Goal: Transaction & Acquisition: Obtain resource

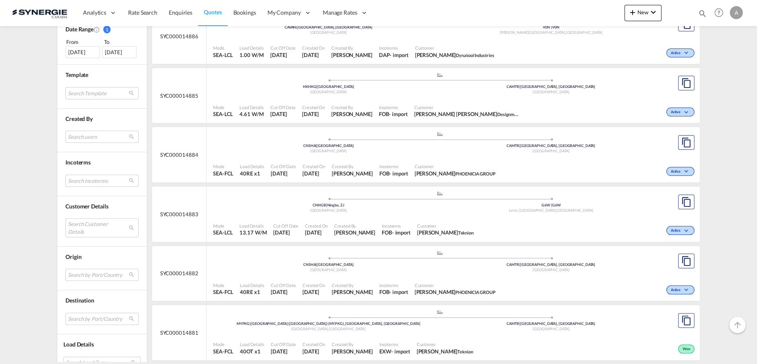
scroll to position [296, 0]
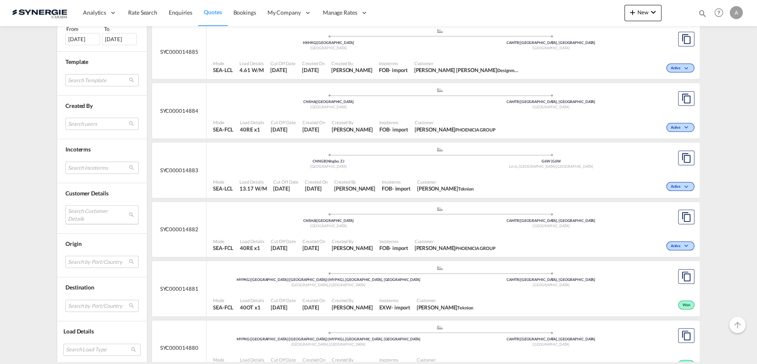
click at [102, 214] on md-select "Search Customer Details user name user ramila Patel patelr@dyna-tool.com | dyna…" at bounding box center [101, 214] width 73 height 19
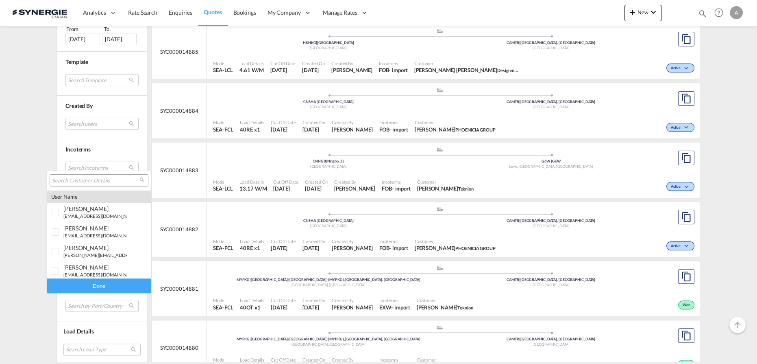
click at [98, 177] on input "search" at bounding box center [95, 180] width 87 height 7
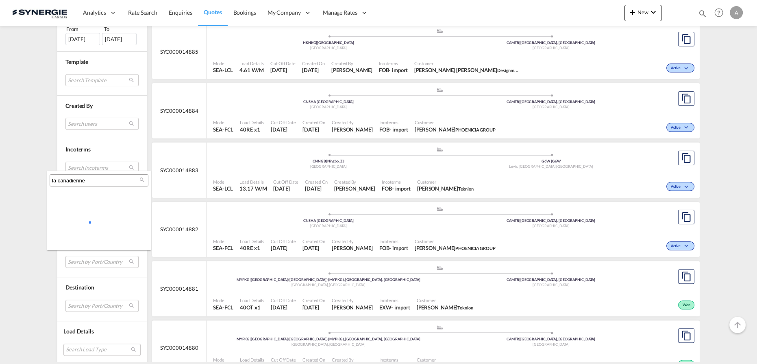
type input "la canadienne"
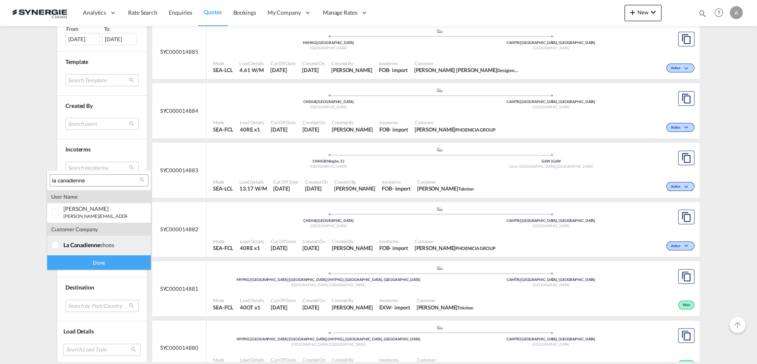
drag, startPoint x: 70, startPoint y: 244, endPoint x: 68, endPoint y: 249, distance: 5.7
click at [70, 244] on span "la canadienne" at bounding box center [81, 244] width 37 height 7
click at [68, 259] on div "Done" at bounding box center [99, 262] width 104 height 14
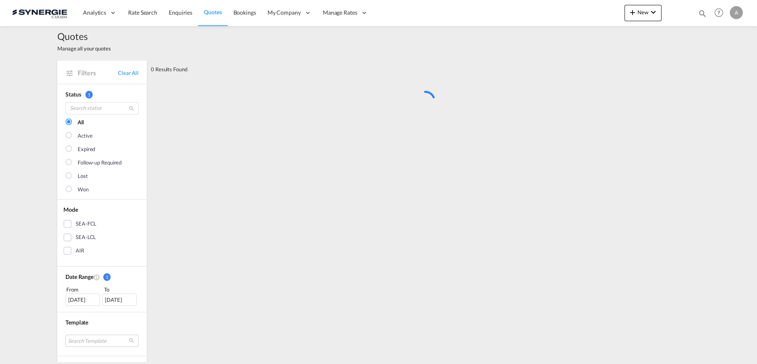
scroll to position [0, 0]
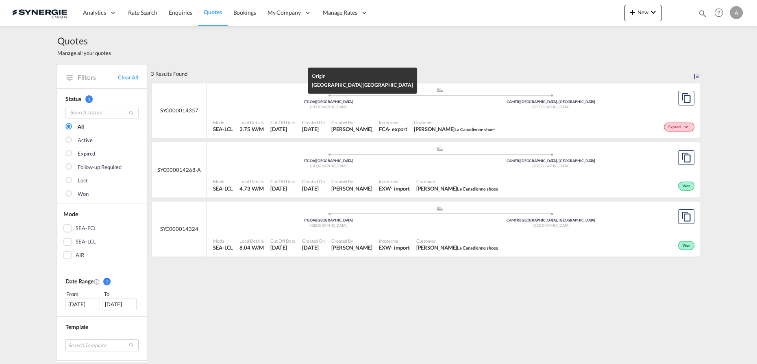
click at [419, 107] on div "Italy" at bounding box center [328, 107] width 223 height 5
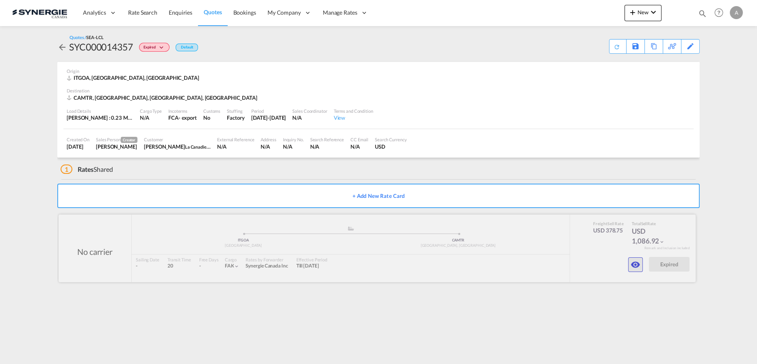
click at [638, 266] on md-icon "icon-eye" at bounding box center [636, 264] width 10 height 10
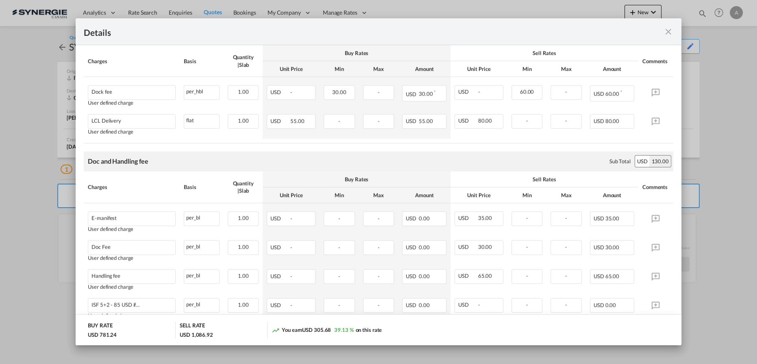
scroll to position [517, 0]
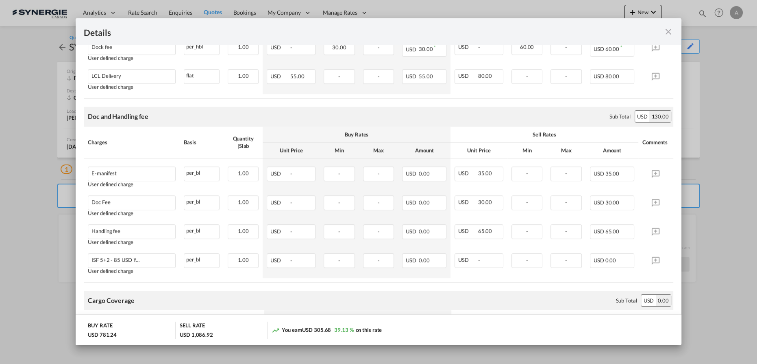
click at [666, 33] on md-icon "icon-close fg-AAA8AD m-0 cursor" at bounding box center [669, 32] width 10 height 10
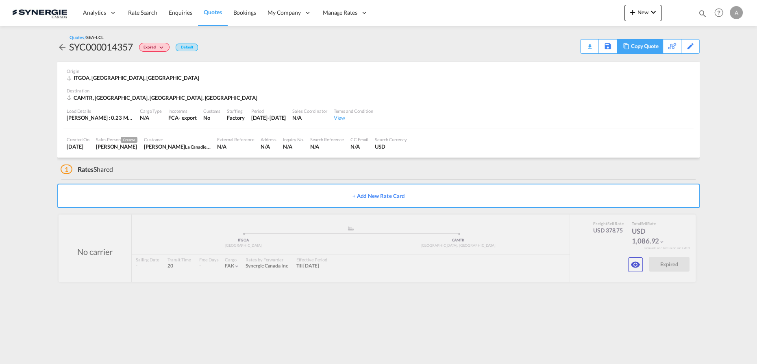
click at [657, 47] on div "Copy Quote" at bounding box center [645, 46] width 28 height 14
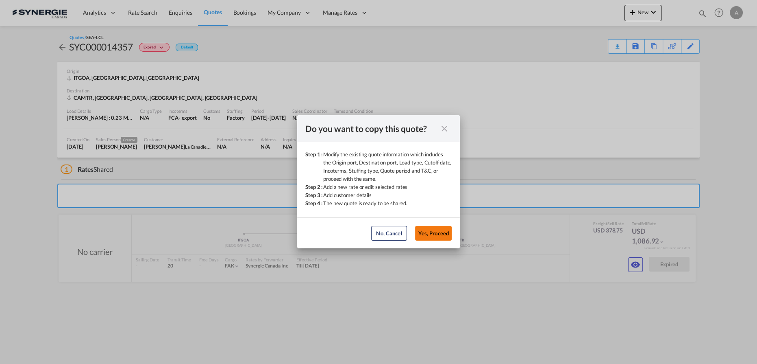
click at [438, 232] on button "Yes, Proceed" at bounding box center [433, 233] width 37 height 15
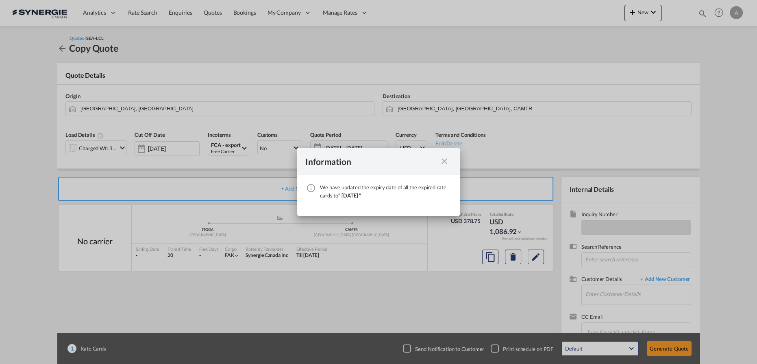
click at [445, 161] on md-icon "icon-close fg-AAA8AD cursor" at bounding box center [445, 161] width 10 height 10
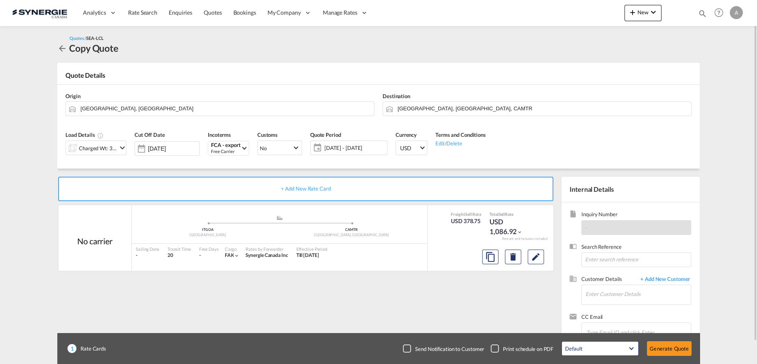
click at [102, 145] on div "Charged Wt: 3.75 W/M" at bounding box center [98, 147] width 38 height 11
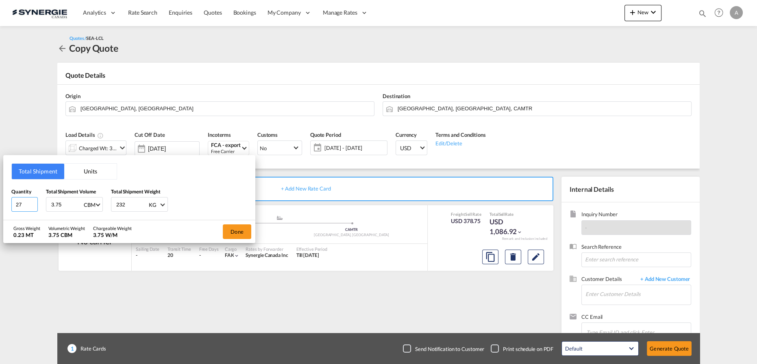
drag, startPoint x: 22, startPoint y: 205, endPoint x: -2, endPoint y: 203, distance: 23.6
click at [0, 203] on html "Analytics Reports Dashboard Rate Search Enquiries Quotes" at bounding box center [378, 182] width 757 height 364
click at [92, 171] on button "Units" at bounding box center [90, 171] width 52 height 15
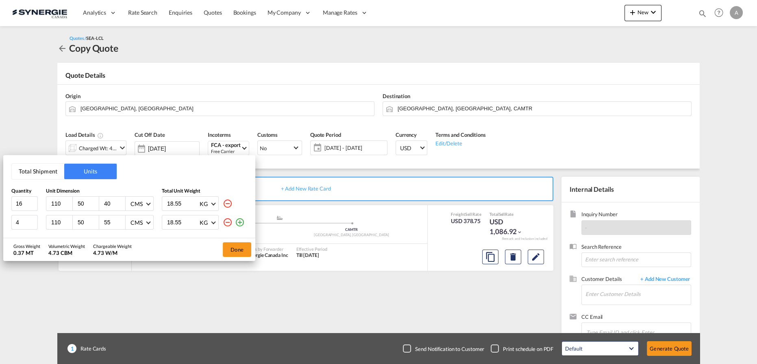
click at [225, 223] on md-icon "icon-minus-circle-outline" at bounding box center [228, 222] width 10 height 10
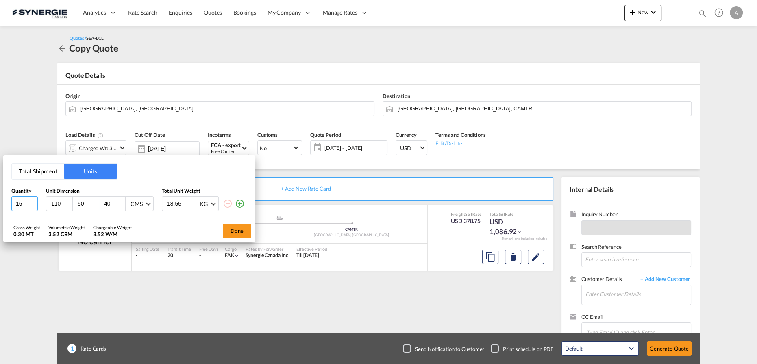
drag, startPoint x: 24, startPoint y: 205, endPoint x: -23, endPoint y: 197, distance: 47.9
click at [0, 197] on html "Analytics Reports Dashboard Rate Search Enquiries Quotes" at bounding box center [378, 182] width 757 height 364
type input "49"
type input "63"
type input "77"
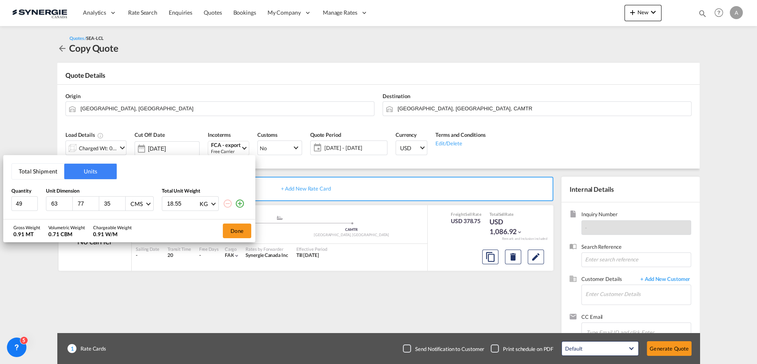
type input "35"
click at [177, 206] on input "18.55" at bounding box center [182, 203] width 33 height 14
type input "17.816"
click at [236, 231] on button "Done" at bounding box center [237, 230] width 28 height 15
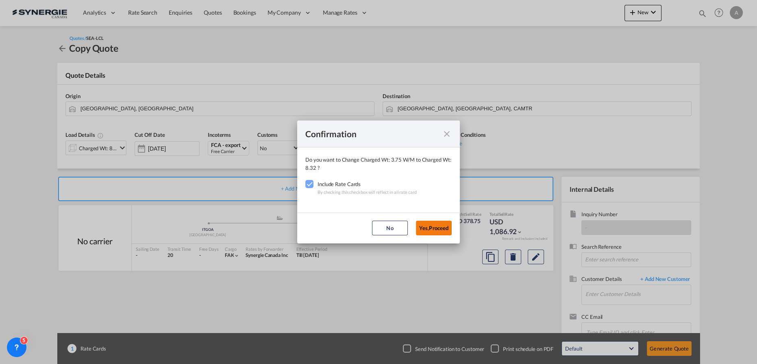
click at [437, 231] on button "Yes,Proceed" at bounding box center [434, 227] width 36 height 15
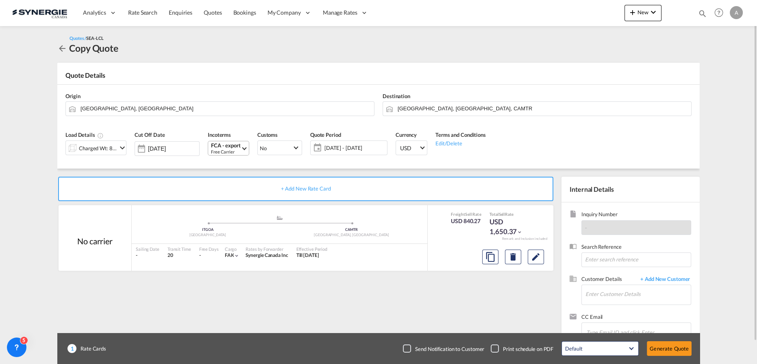
click at [236, 151] on div "Free Carrier" at bounding box center [226, 151] width 30 height 6
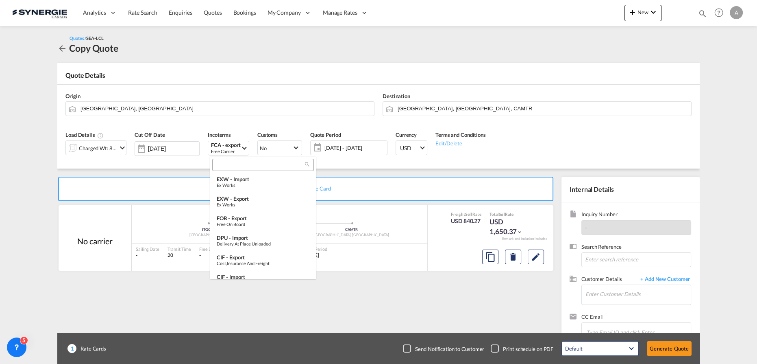
scroll to position [180, 0]
click at [253, 168] on input "search" at bounding box center [260, 164] width 90 height 7
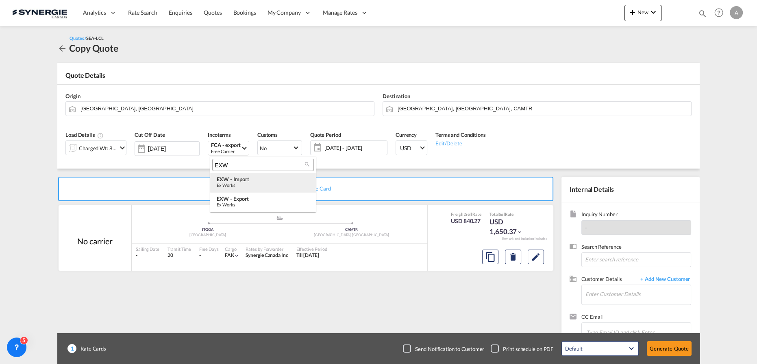
scroll to position [0, 0]
type input "EXW"
click at [259, 188] on md-option "EXW - import Ex Works" at bounding box center [263, 183] width 106 height 20
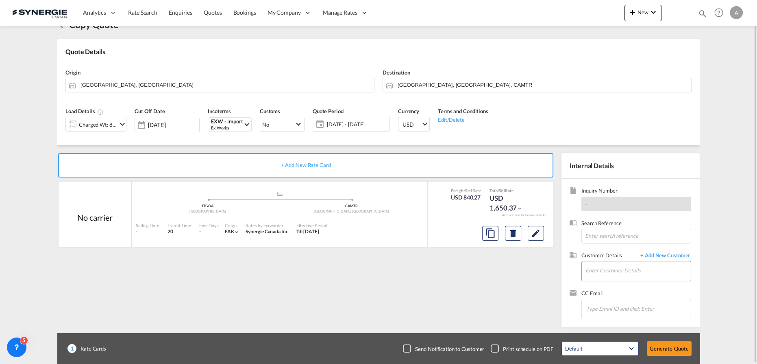
click at [600, 266] on input "Enter Customer Details" at bounding box center [638, 270] width 105 height 18
click at [602, 249] on div "Ingrid Muroff ingrid @lacanadienneshoes.com | La Canadienne shoes" at bounding box center [638, 249] width 106 height 22
type input "La Canadienne shoes, Ingrid Muroff, ingrid@lacanadienneshoes.com"
click at [537, 235] on md-icon "Edit" at bounding box center [536, 233] width 10 height 10
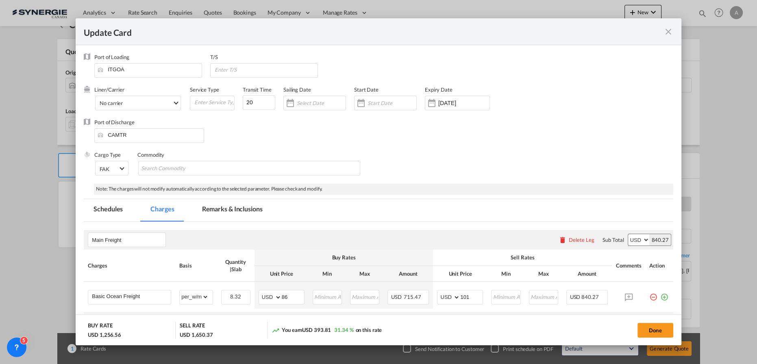
click at [670, 30] on md-icon "icon-close fg-AAA8AD m-0 pointer" at bounding box center [669, 32] width 10 height 10
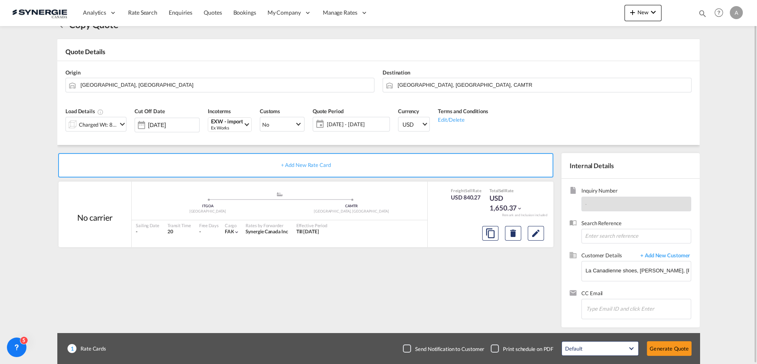
click at [343, 120] on span "19 Sep - 19 Oct 2025" at bounding box center [357, 123] width 61 height 7
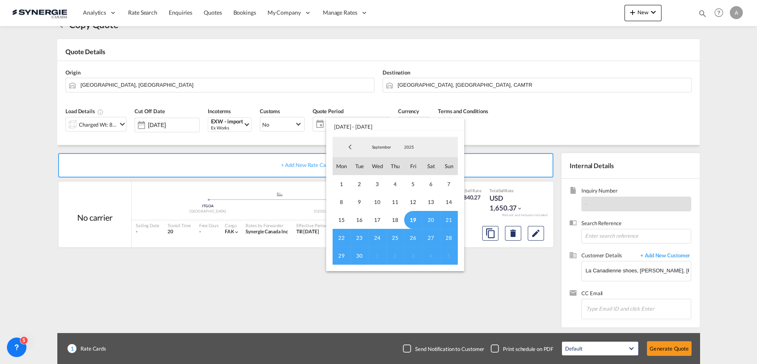
click at [413, 219] on span "19" at bounding box center [413, 220] width 18 height 18
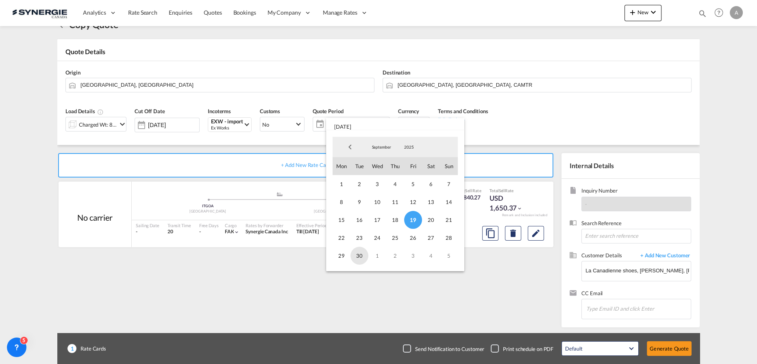
click at [357, 258] on span "30" at bounding box center [360, 255] width 18 height 18
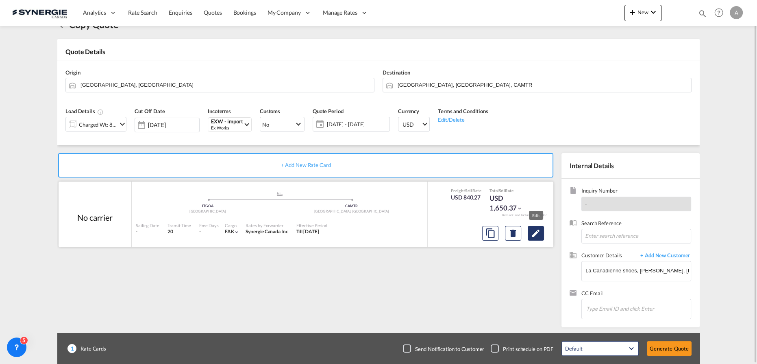
click at [530, 235] on button "Edit" at bounding box center [536, 233] width 16 height 15
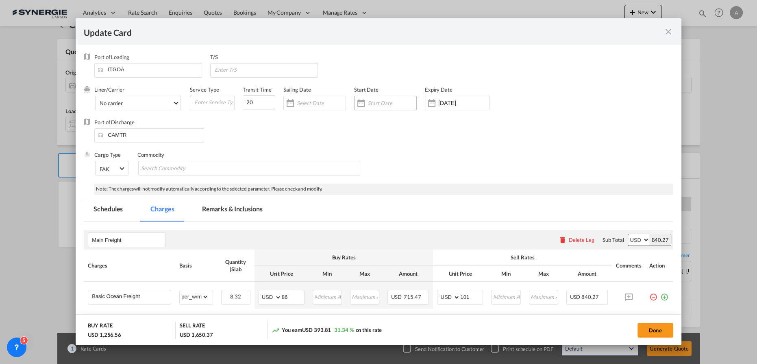
click at [397, 104] on input "Update Card Port ..." at bounding box center [392, 103] width 49 height 7
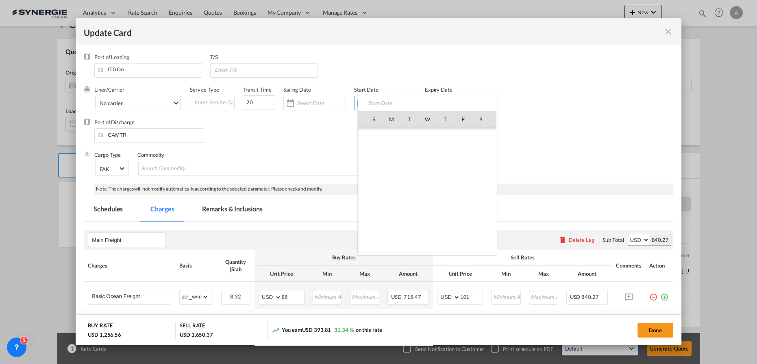
scroll to position [188404, 0]
click at [462, 187] on span "19" at bounding box center [463, 190] width 17 height 17
type input "19 Sep 2025"
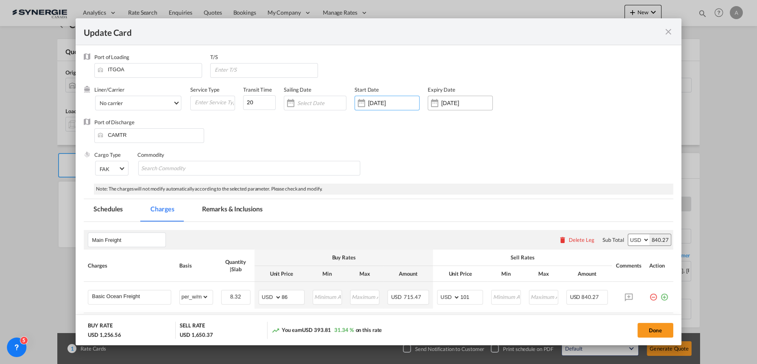
click at [458, 110] on div "Expiry Date 19 Oct 2025" at bounding box center [464, 102] width 73 height 33
click at [459, 104] on input "19 Oct 2025" at bounding box center [466, 103] width 51 height 7
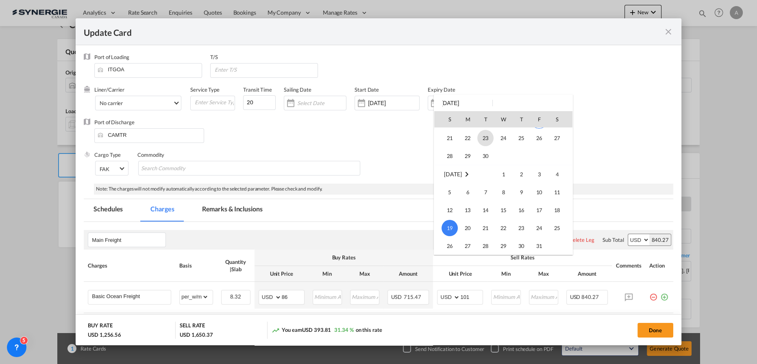
scroll to position [33, 0]
click at [489, 190] on span "30" at bounding box center [485, 193] width 16 height 16
type input "30 Sep 2025"
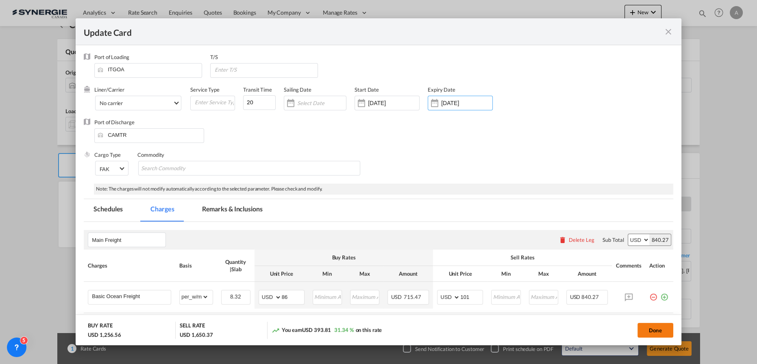
click at [654, 326] on button "Done" at bounding box center [656, 330] width 36 height 15
type input "18 Sep 2025"
type input "29 Sep 2025"
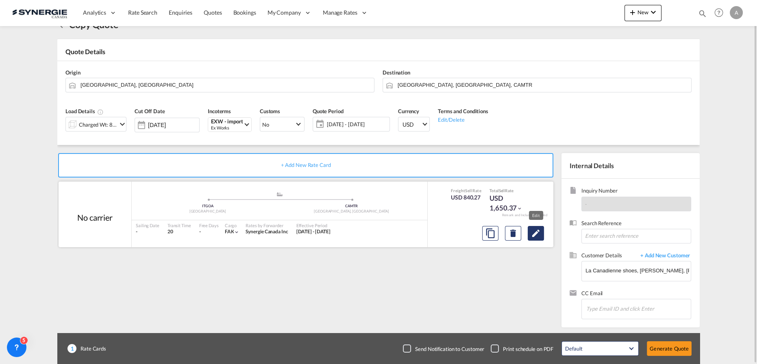
click at [535, 235] on md-icon "Edit" at bounding box center [536, 233] width 10 height 10
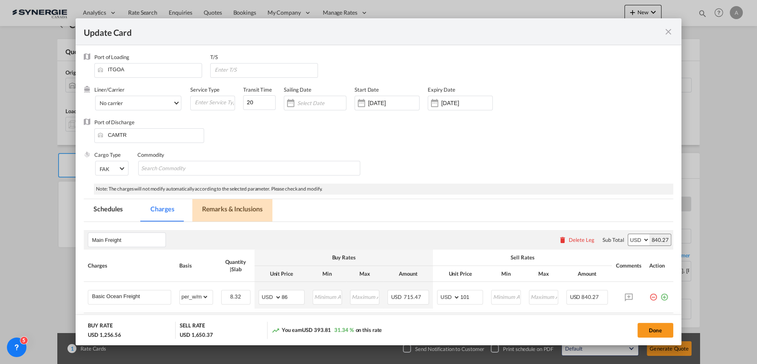
click at [253, 206] on md-tab-item "Remarks & Inclusions" at bounding box center [232, 210] width 80 height 22
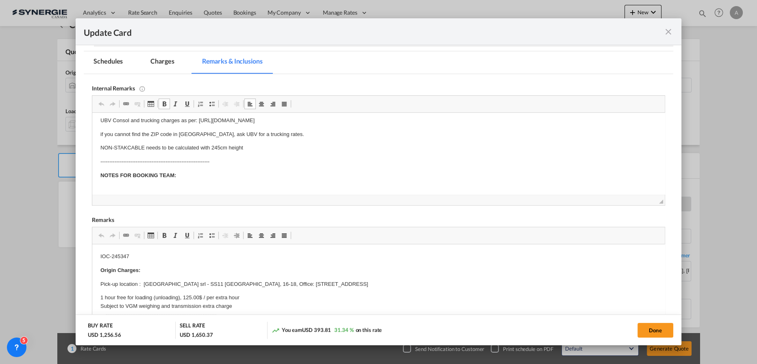
scroll to position [26, 0]
drag, startPoint x: 194, startPoint y: 176, endPoint x: 205, endPoint y: 177, distance: 11.4
click at [196, 177] on body "IMPORTANT NOTES FOR PRICING: UBV Consol and trucking charges as per: https://do…" at bounding box center [378, 140] width 556 height 91
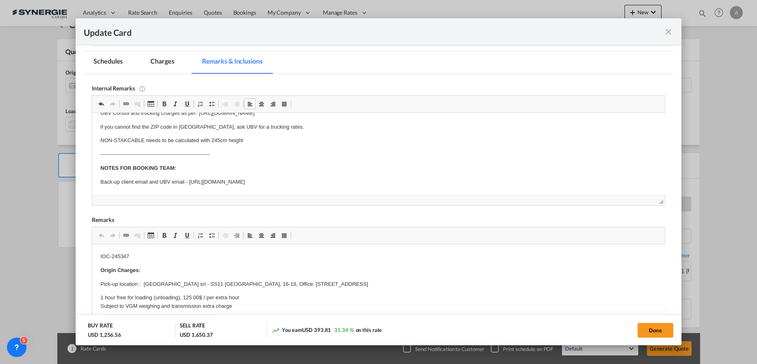
scroll to position [3, 0]
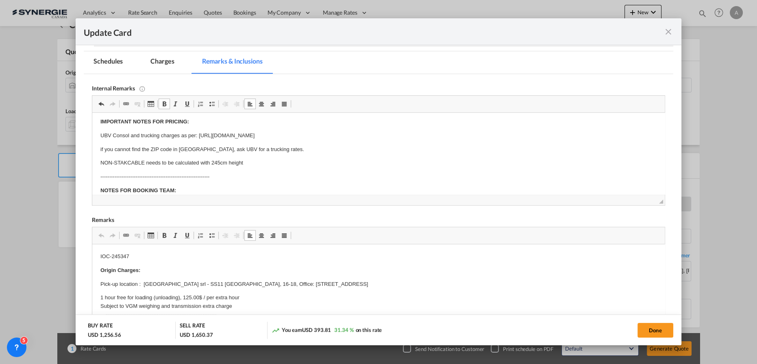
click at [142, 280] on p "Pick-up location : Pop Corn Milano srl - SS11 Padana Superiore, 16-18, Office: …" at bounding box center [378, 284] width 556 height 9
drag, startPoint x: 144, startPoint y: 283, endPoint x: 443, endPoint y: 282, distance: 298.9
click at [443, 287] on p "Pick-up location : Pop Corn Milano srl - SS11 Padana Superiore, 16-18, Office: …" at bounding box center [378, 284] width 556 height 9
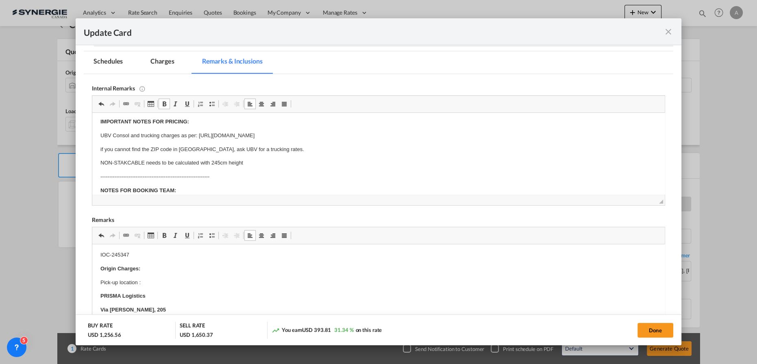
scroll to position [0, 0]
drag, startPoint x: 128, startPoint y: 255, endPoint x: 156, endPoint y: 256, distance: 27.7
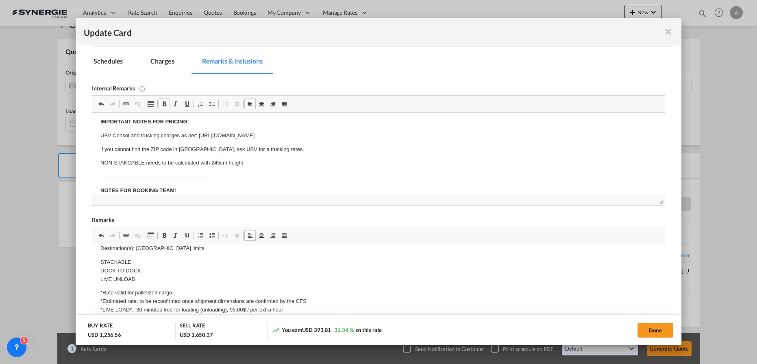
scroll to position [259, 0]
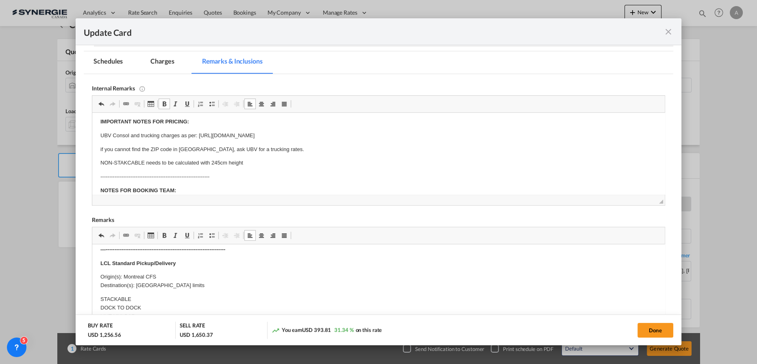
click at [197, 286] on p "Origin(s): Montreal CFS Destination(s): Montreal City limits" at bounding box center [378, 281] width 556 height 17
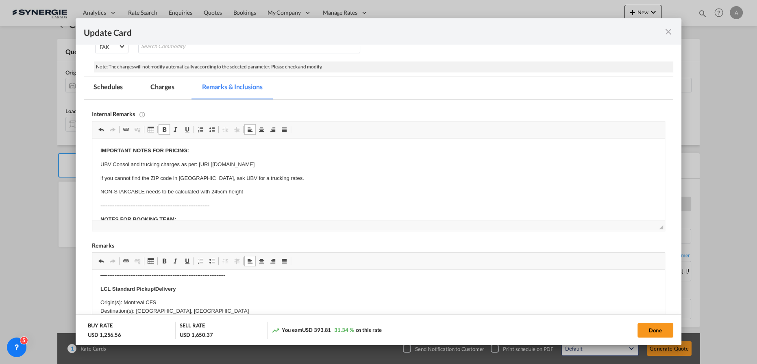
scroll to position [111, 0]
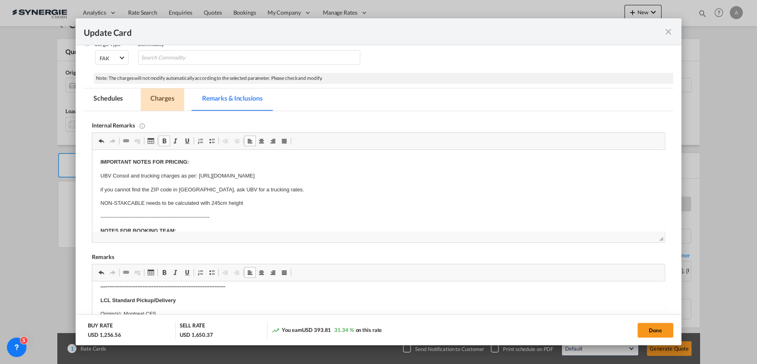
click at [149, 98] on md-tab-item "Charges" at bounding box center [162, 99] width 43 height 22
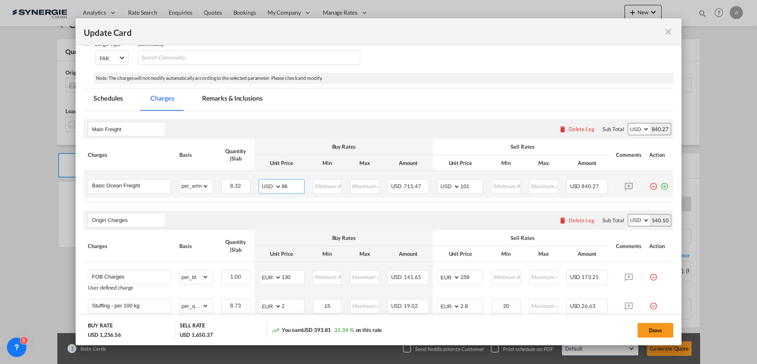
drag, startPoint x: 290, startPoint y: 185, endPoint x: 263, endPoint y: 187, distance: 27.8
click at [263, 187] on md-input-container "AED AFN ALL AMD ANG AOA ARS AUD AWG AZN BAM BBD BDT BGN BHD BIF BMD BND BOB BRL…" at bounding box center [282, 186] width 46 height 15
type input "90"
type input "100"
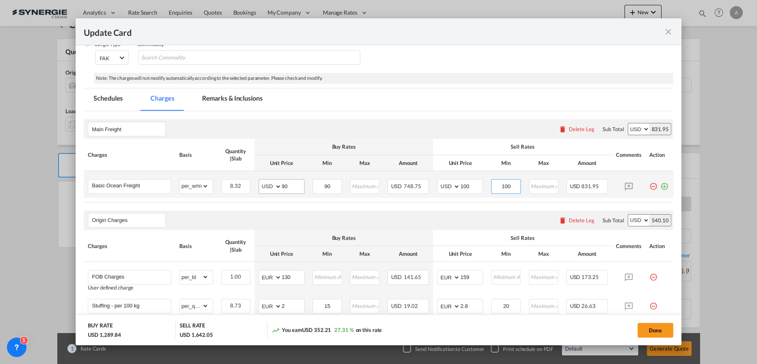
type input "100"
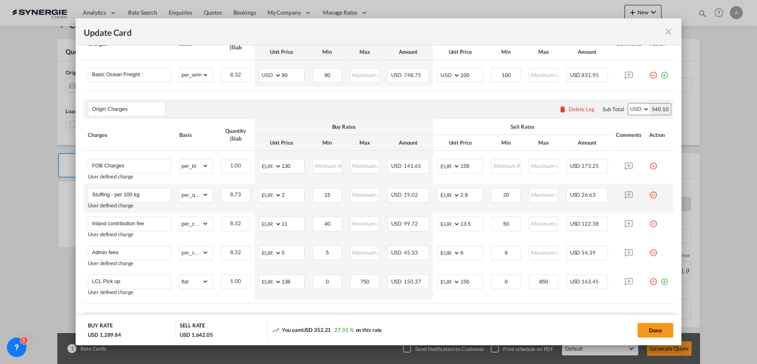
scroll to position [259, 0]
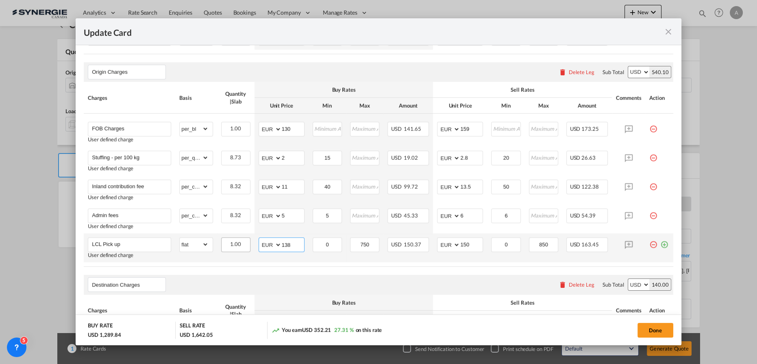
drag, startPoint x: 295, startPoint y: 245, endPoint x: 245, endPoint y: 244, distance: 50.0
click at [246, 244] on tr "LCL Pick up User defined charge Please Enter Already Exists gross_weight volume…" at bounding box center [379, 247] width 590 height 29
type input "200"
type input "300"
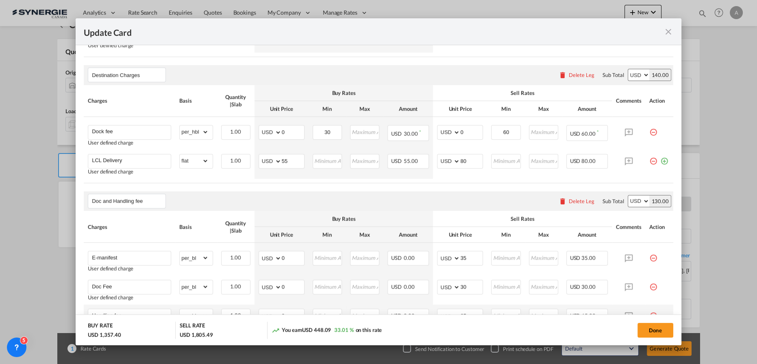
scroll to position [447, 0]
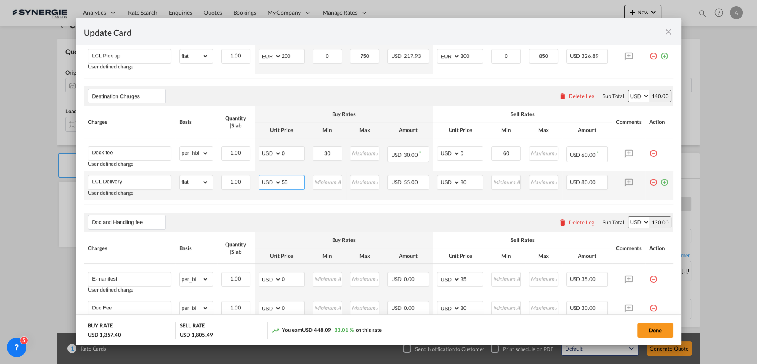
drag, startPoint x: 294, startPoint y: 181, endPoint x: 259, endPoint y: 180, distance: 35.0
click at [259, 180] on md-input-container "AED AFN ALL AMD ANG AOA ARS AUD AWG AZN BAM BBD BDT BGN BHD BIF BMD BND BOB BRL…" at bounding box center [282, 182] width 46 height 15
type input "72"
type input "95"
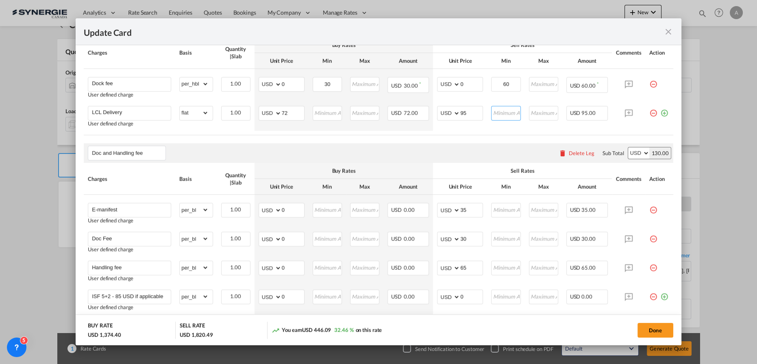
scroll to position [521, 0]
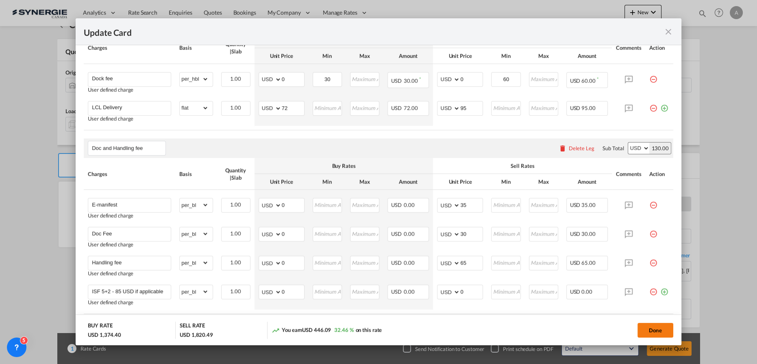
click at [653, 326] on button "Done" at bounding box center [656, 330] width 36 height 15
type input "18 Sep 2025"
type input "29 Sep 2025"
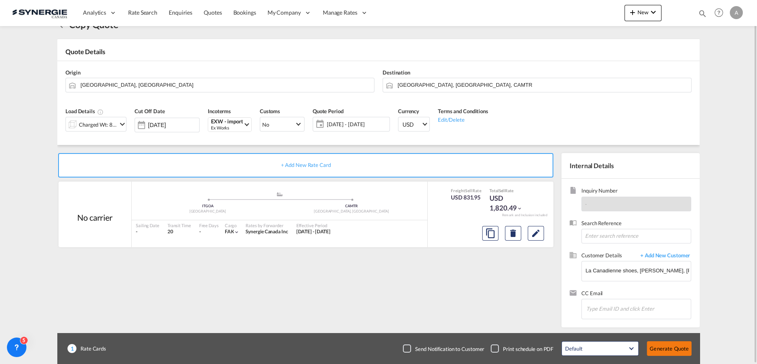
click at [666, 351] on button "Generate Quote" at bounding box center [669, 348] width 45 height 15
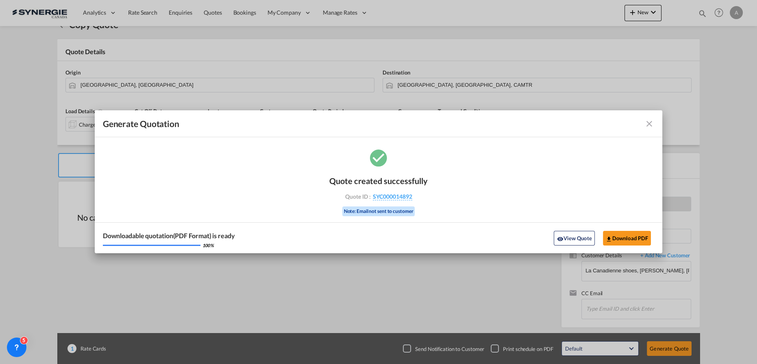
click at [570, 235] on button "View Quote" at bounding box center [574, 238] width 41 height 15
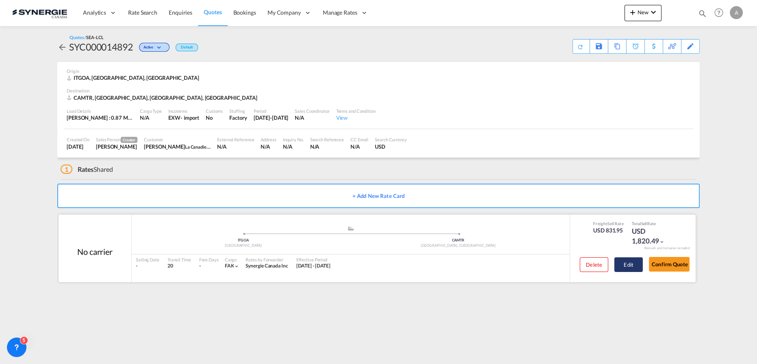
click at [625, 265] on button "Edit" at bounding box center [629, 264] width 28 height 15
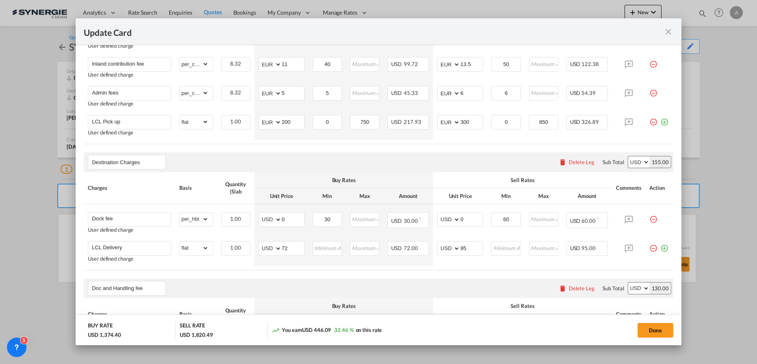
scroll to position [370, 0]
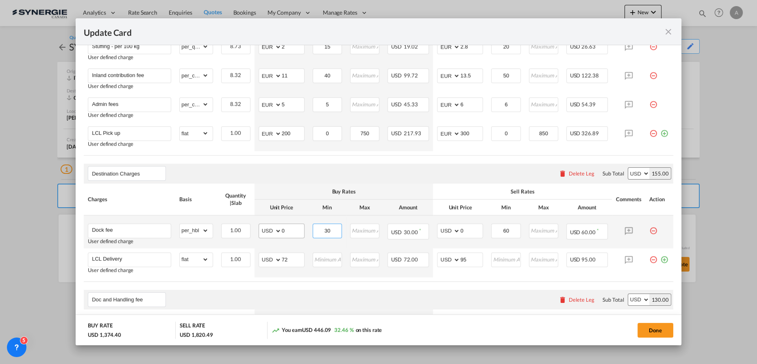
drag, startPoint x: 329, startPoint y: 227, endPoint x: 287, endPoint y: 224, distance: 42.4
click at [291, 226] on tr "Dock fee User defined charge Please Enter Already Exists gross_weight volumetri…" at bounding box center [379, 231] width 590 height 33
type input "38"
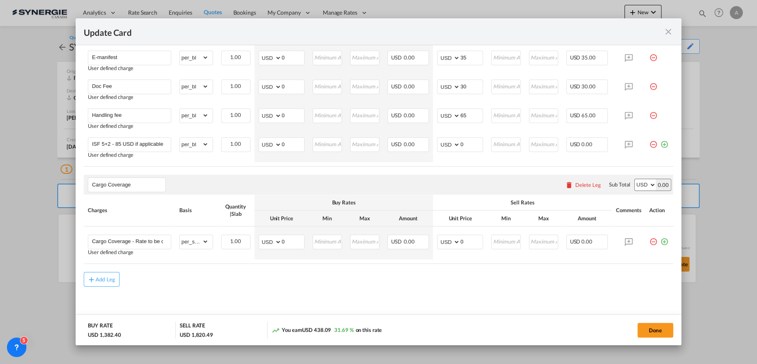
scroll to position [669, 0]
click at [653, 331] on button "Done" at bounding box center [656, 330] width 36 height 15
type input "18 Sep 2025"
type input "29 Sep 2025"
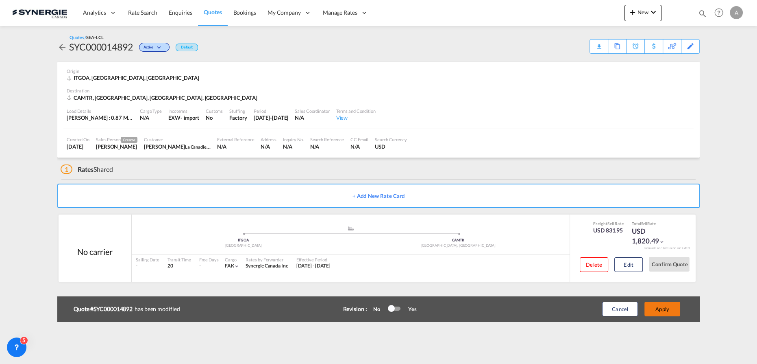
click at [661, 306] on button "Apply" at bounding box center [663, 308] width 36 height 15
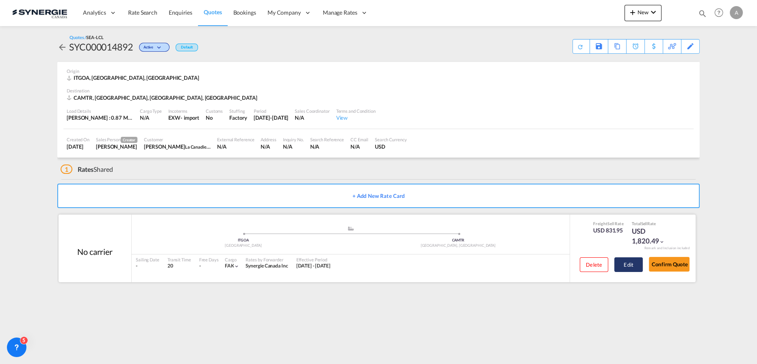
click at [632, 264] on button "Edit" at bounding box center [629, 264] width 28 height 15
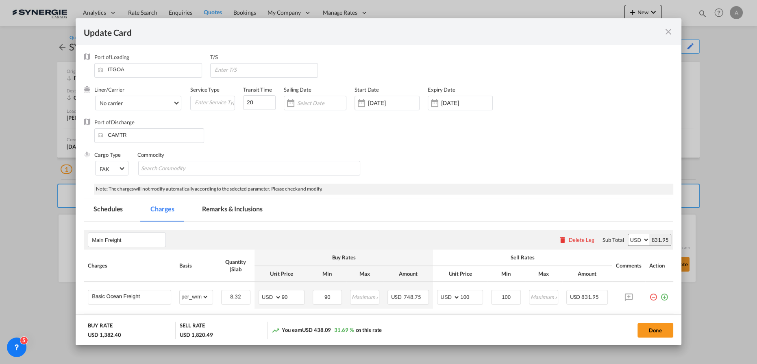
click at [667, 33] on md-icon "icon-close fg-AAA8AD m-0 pointer" at bounding box center [669, 32] width 10 height 10
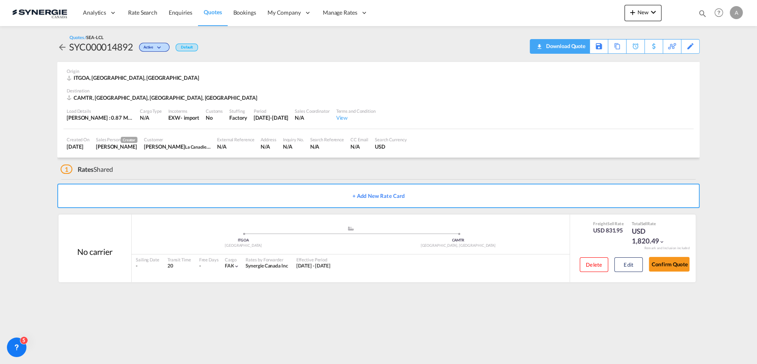
click at [573, 49] on div "Download Quote" at bounding box center [564, 45] width 41 height 13
click at [630, 264] on button "Edit" at bounding box center [629, 264] width 28 height 15
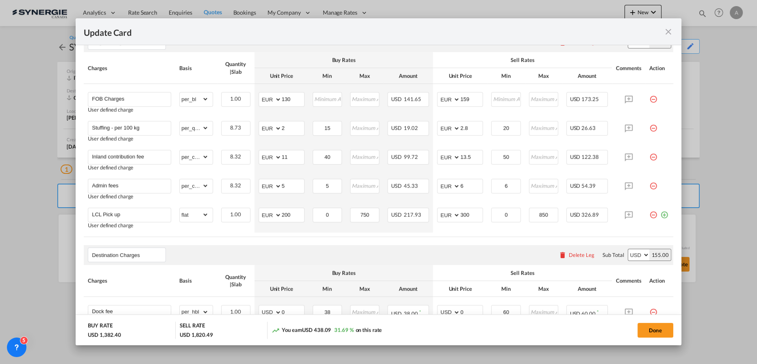
scroll to position [262, 0]
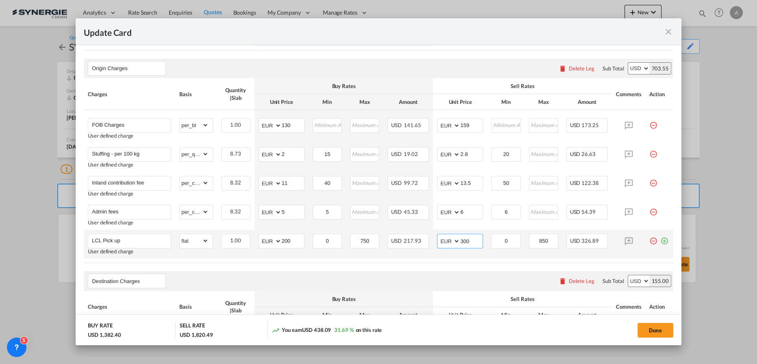
drag, startPoint x: 458, startPoint y: 244, endPoint x: 451, endPoint y: 240, distance: 8.9
click at [441, 244] on md-input-container "AED AFN ALL AMD ANG AOA ARS AUD AWG AZN BAM BBD BDT BGN BHD BIF BMD BND BOB BRL…" at bounding box center [460, 240] width 46 height 15
type input "250"
drag, startPoint x: 550, startPoint y: 38, endPoint x: 667, endPoint y: 26, distance: 117.7
click at [550, 38] on div "Update Card" at bounding box center [379, 31] width 606 height 27
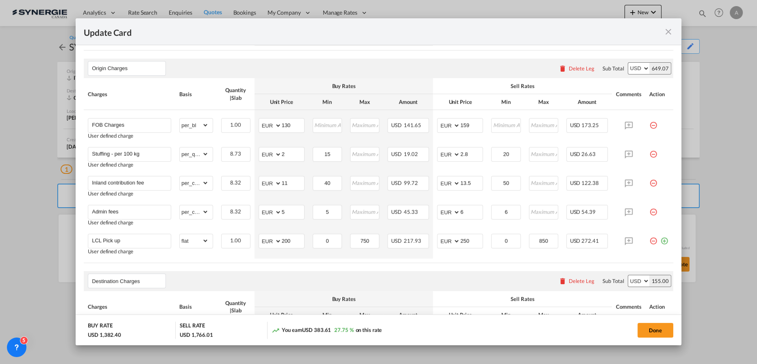
click at [667, 30] on md-icon "icon-close fg-AAA8AD m-0 pointer" at bounding box center [669, 32] width 10 height 10
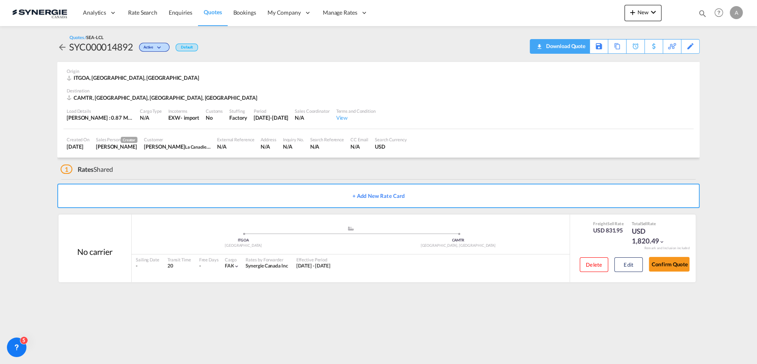
click at [580, 46] on div "Download Quote" at bounding box center [564, 45] width 41 height 13
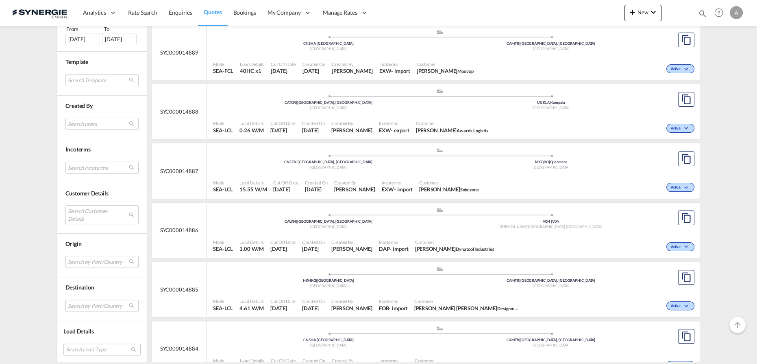
scroll to position [296, 0]
click at [91, 214] on md-select "Search Customer Details user name user [PERSON_NAME] [EMAIL_ADDRESS][PERSON_NAM…" at bounding box center [101, 214] width 73 height 19
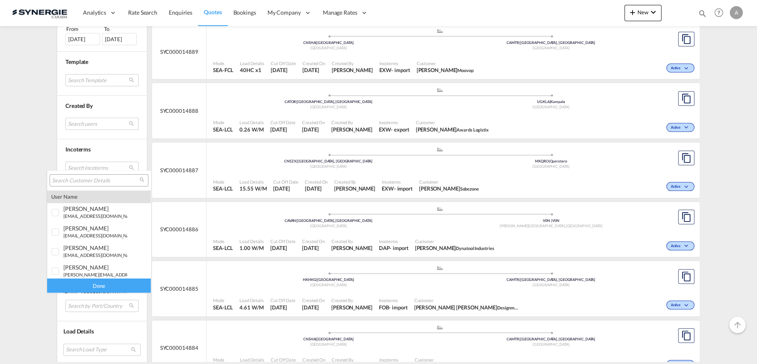
click at [103, 181] on input "search" at bounding box center [95, 180] width 87 height 7
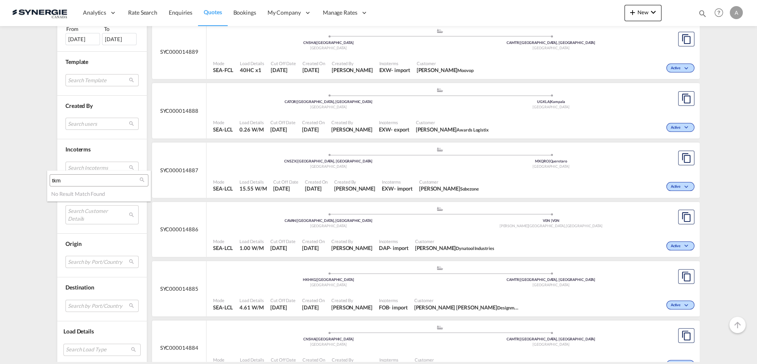
type input "tkm"
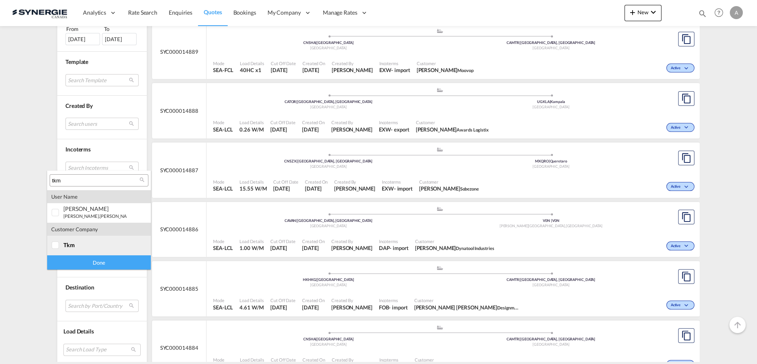
click at [78, 248] on div "tkm" at bounding box center [95, 244] width 64 height 7
click at [105, 266] on div "Done" at bounding box center [99, 262] width 104 height 14
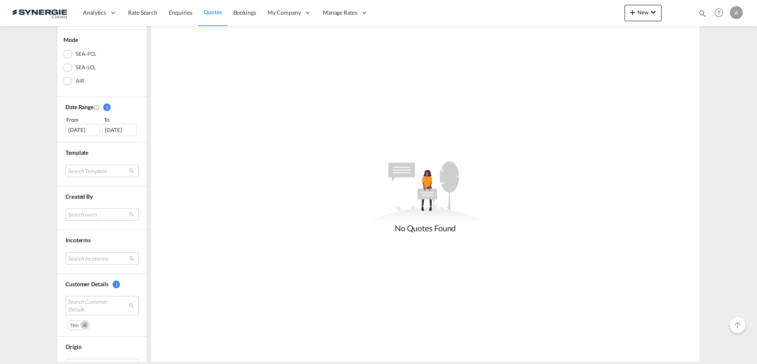
scroll to position [185, 0]
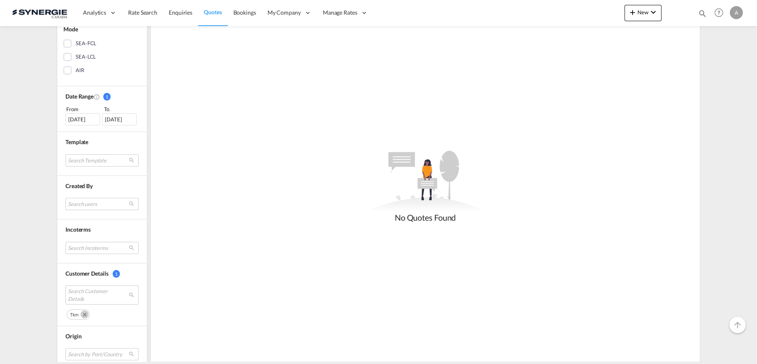
click at [74, 121] on div "[DATE]" at bounding box center [82, 119] width 35 height 12
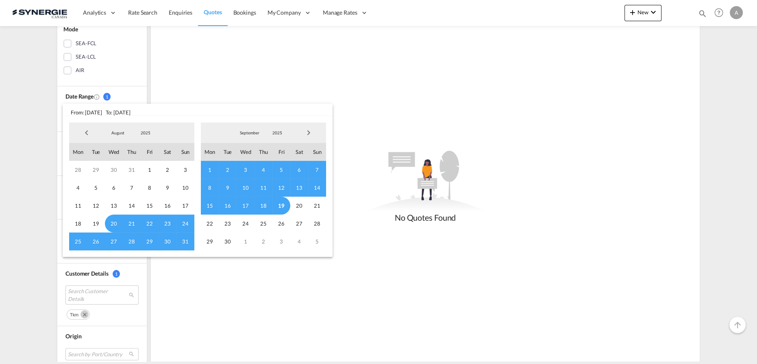
click at [142, 134] on span "2025" at bounding box center [146, 133] width 26 height 6
click at [146, 99] on md-option "2023" at bounding box center [153, 94] width 55 height 20
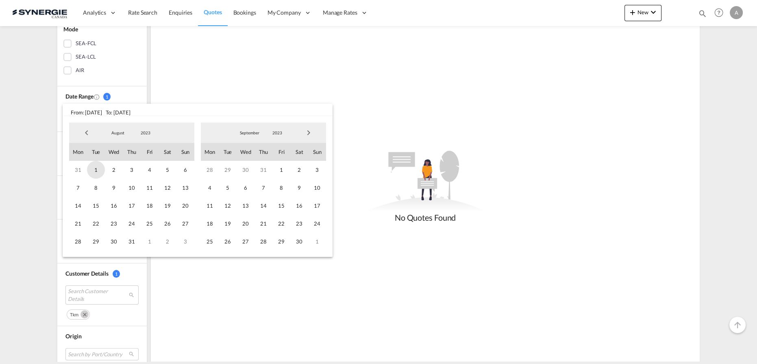
click at [100, 169] on span "1" at bounding box center [96, 170] width 18 height 18
click at [266, 133] on span "2023" at bounding box center [277, 133] width 26 height 6
click at [272, 170] on md-option "2025" at bounding box center [285, 172] width 55 height 20
click at [279, 206] on span "19" at bounding box center [282, 205] width 18 height 18
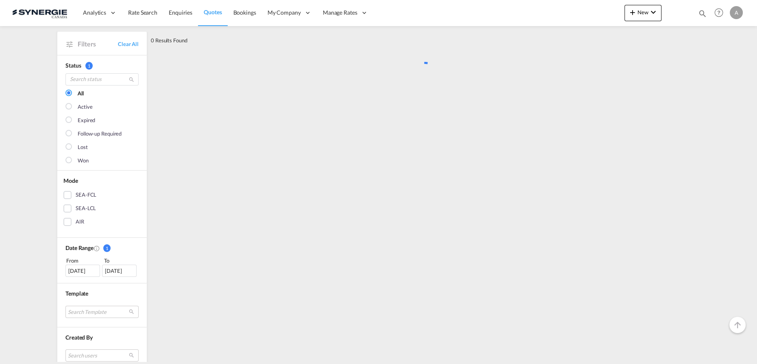
scroll to position [0, 0]
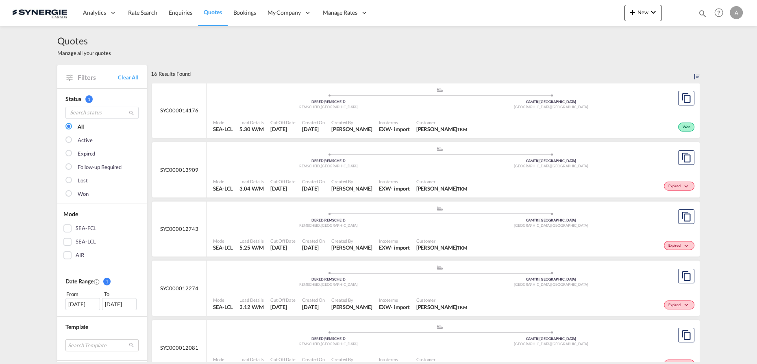
click at [400, 119] on span "Incoterms" at bounding box center [394, 122] width 31 height 6
click at [377, 118] on div "Incoterms EXW - import" at bounding box center [394, 126] width 37 height 20
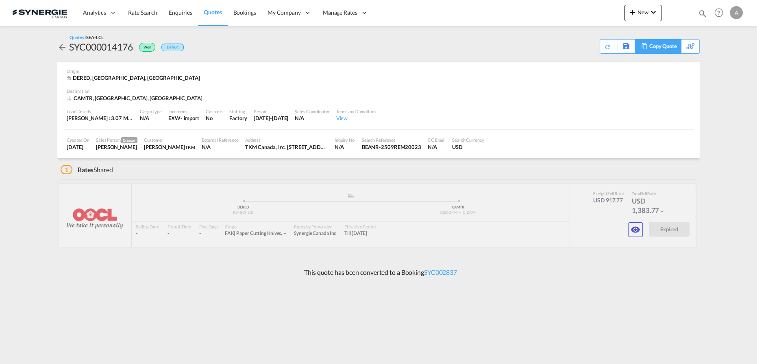
click at [669, 50] on div "Copy Quote" at bounding box center [664, 46] width 28 height 14
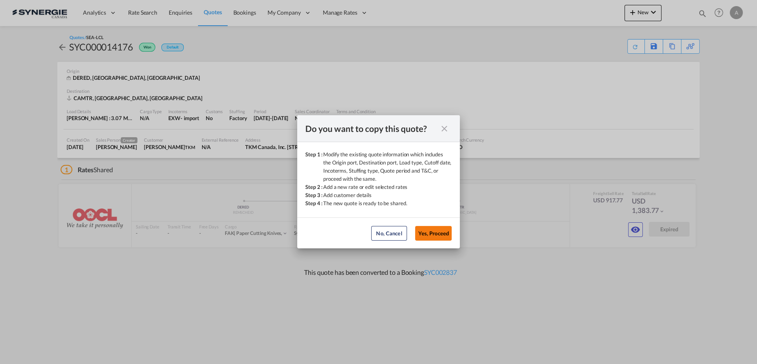
click at [440, 233] on button "Yes, Proceed" at bounding box center [433, 233] width 37 height 15
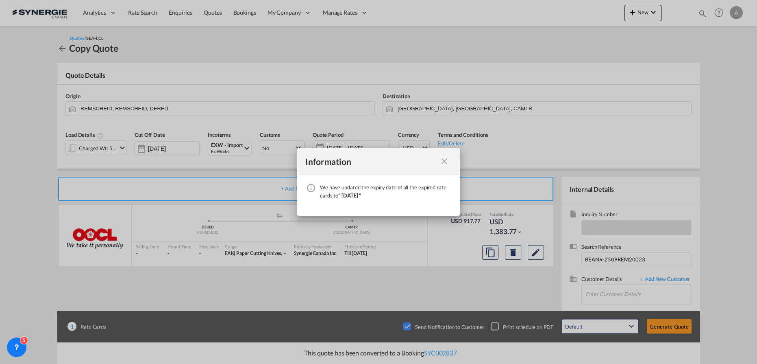
drag, startPoint x: 443, startPoint y: 161, endPoint x: 430, endPoint y: 227, distance: 67.1
click at [443, 161] on md-icon "icon-close fg-AAA8AD cursor" at bounding box center [445, 161] width 10 height 10
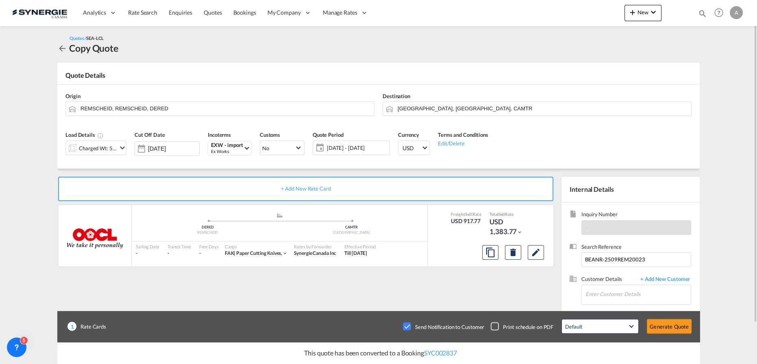
click at [410, 328] on div "Checkbox No Ink" at bounding box center [407, 326] width 8 height 8
click at [535, 255] on md-icon "Edit" at bounding box center [536, 252] width 10 height 10
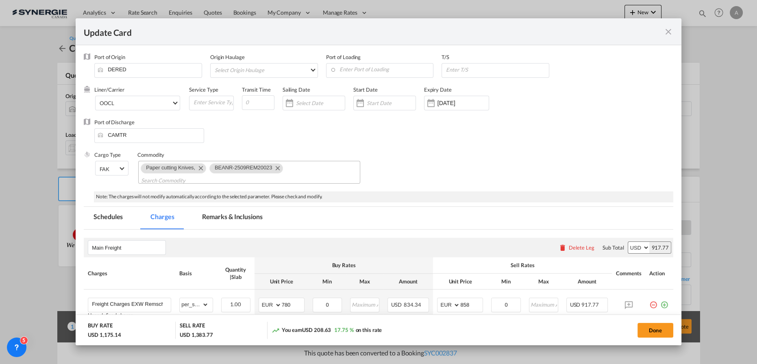
select select "per_shipment"
select select "per_bl"
select select "per_cbm"
select select "per_bl"
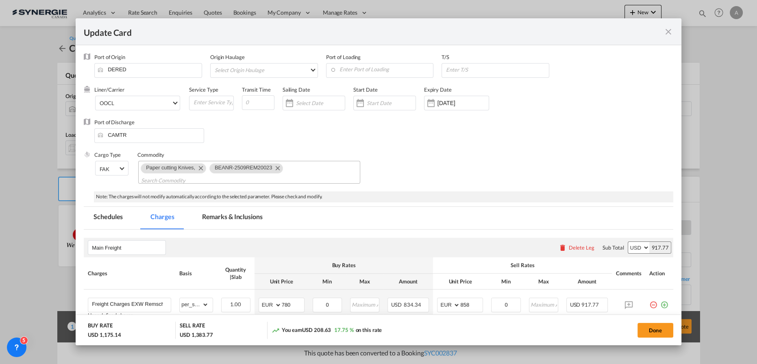
select select "per_kg"
select select "per_bl"
select select "per_shipment"
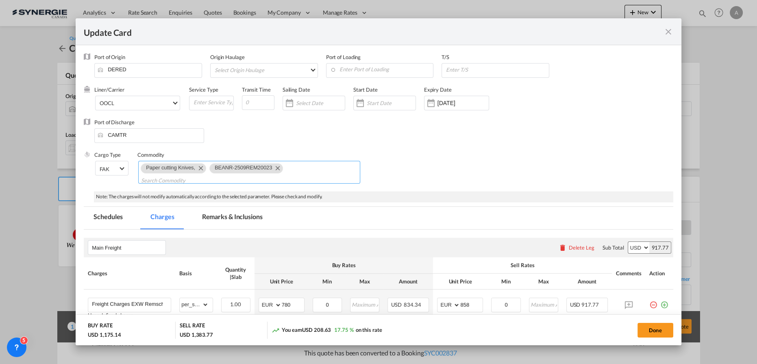
click at [277, 167] on md-icon "Remove BEANR-2509REM20023" at bounding box center [278, 168] width 10 height 10
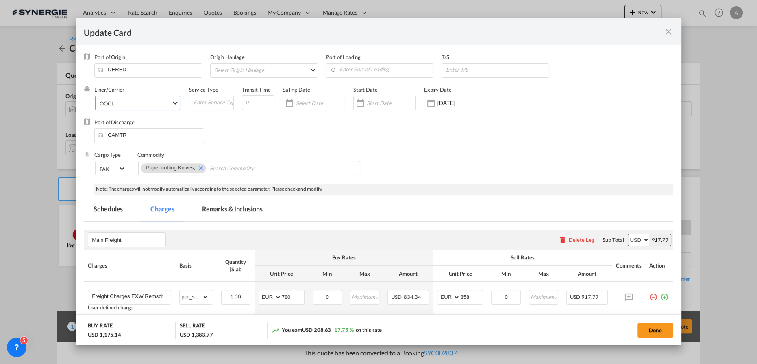
click at [120, 102] on span "OOCL" at bounding box center [136, 103] width 72 height 7
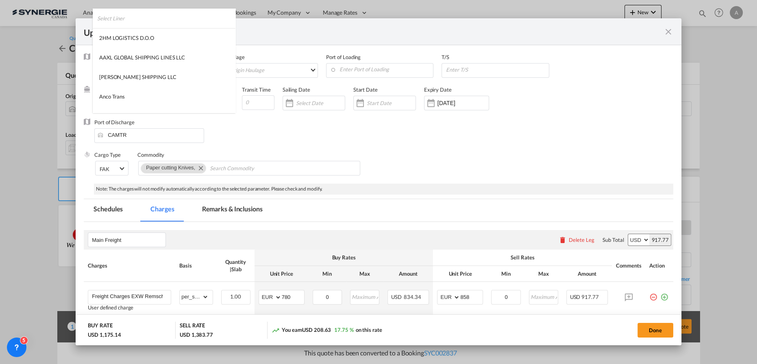
click at [107, 13] on input "search" at bounding box center [166, 19] width 138 height 20
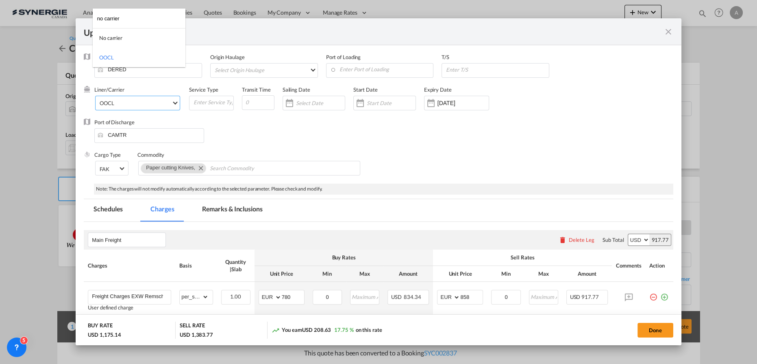
type input "no carrier"
click at [138, 42] on md-option "No carrier" at bounding box center [139, 38] width 93 height 20
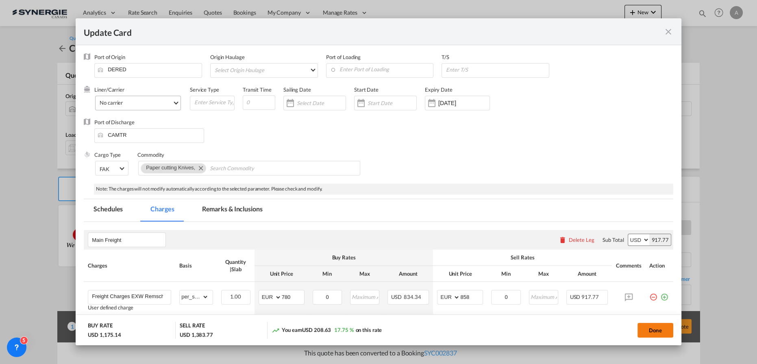
click at [655, 328] on button "Done" at bounding box center [656, 330] width 36 height 15
type input "18 Oct 2025"
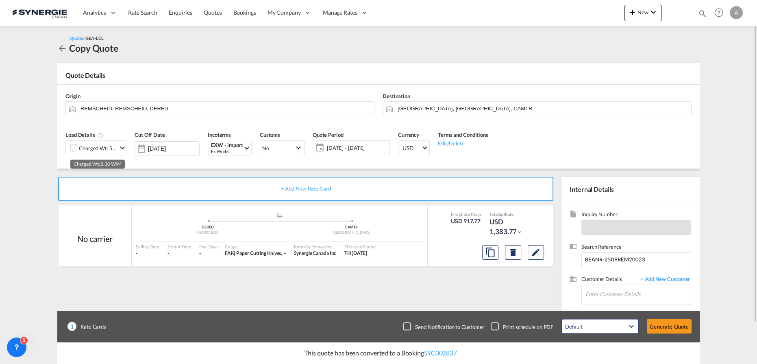
click at [107, 144] on div "Charged Wt: 5.30 W/M" at bounding box center [98, 147] width 38 height 11
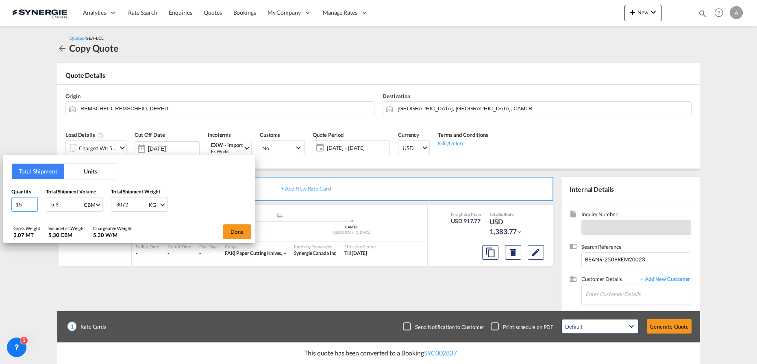
drag, startPoint x: 22, startPoint y: 207, endPoint x: -11, endPoint y: 205, distance: 33.0
click at [0, 205] on html "Analytics Reports Dashboard Rate Search Enquiries Quotes" at bounding box center [378, 182] width 757 height 364
type input "5.063"
click at [248, 231] on button "Done" at bounding box center [237, 231] width 28 height 15
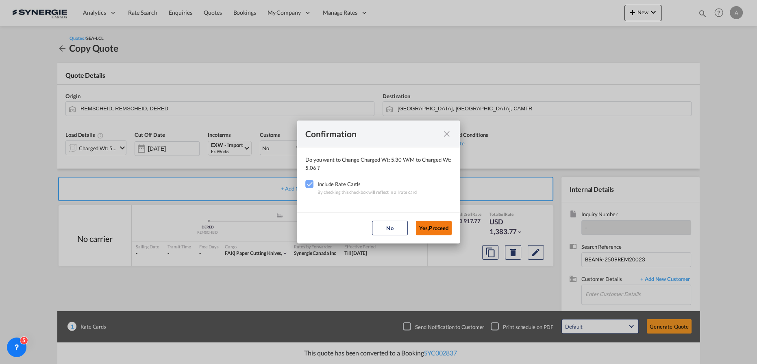
click at [438, 227] on button "Yes,Proceed" at bounding box center [434, 227] width 36 height 15
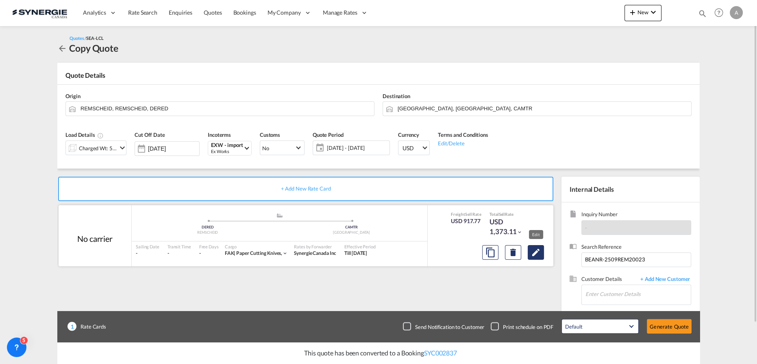
click at [539, 254] on md-icon "Edit" at bounding box center [536, 252] width 10 height 10
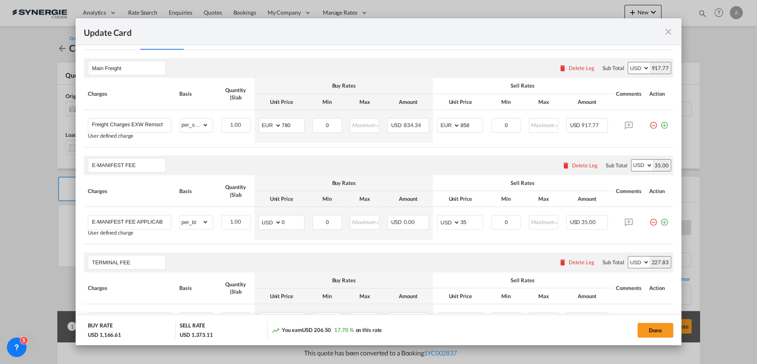
scroll to position [114, 0]
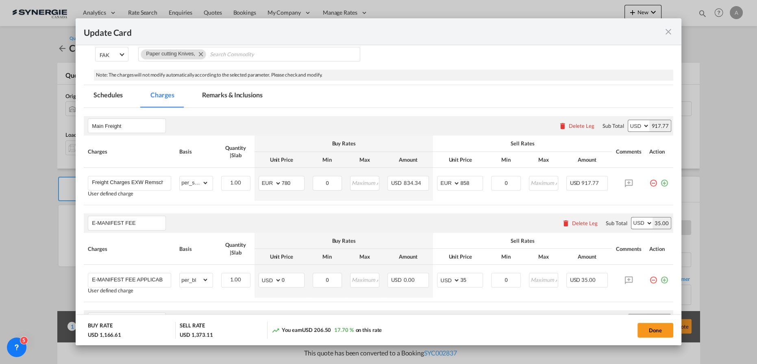
click at [229, 94] on md-tab-item "Remarks & Inclusions" at bounding box center [232, 96] width 80 height 22
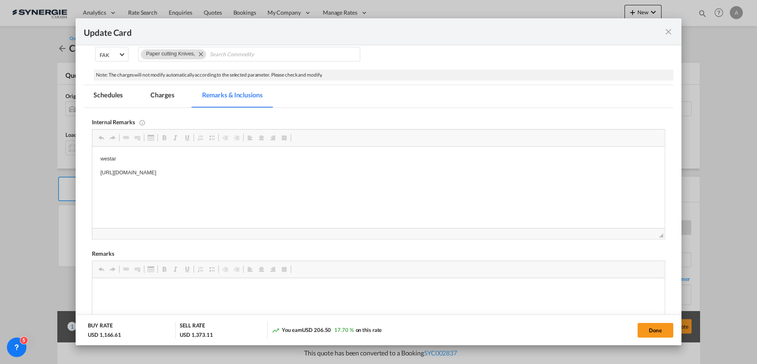
scroll to position [0, 0]
click at [338, 170] on p "https://app.frontapp.com/open/msg_1h5azcpb?key=WKVM_VjC1kcPTXPkwcwW8CDfImgCo9Nw" at bounding box center [378, 172] width 556 height 9
drag, startPoint x: 338, startPoint y: 170, endPoint x: 83, endPoint y: 180, distance: 254.4
click at [92, 180] on html "westar https://app.frontapp.com/open/msg_1h5azcpb?key=WKVM_VjC1kcPTXPkwcwW8CDfI…" at bounding box center [378, 165] width 573 height 39
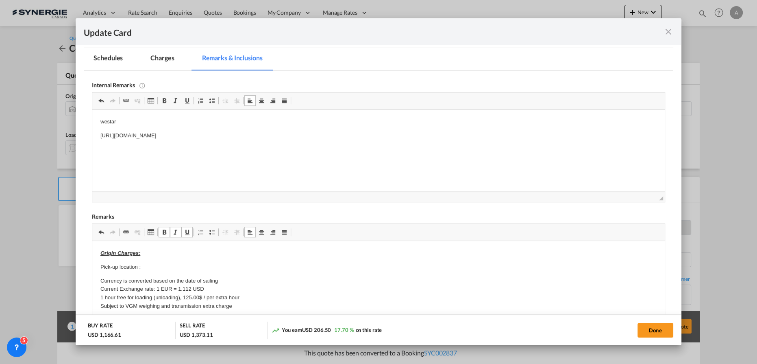
scroll to position [188, 0]
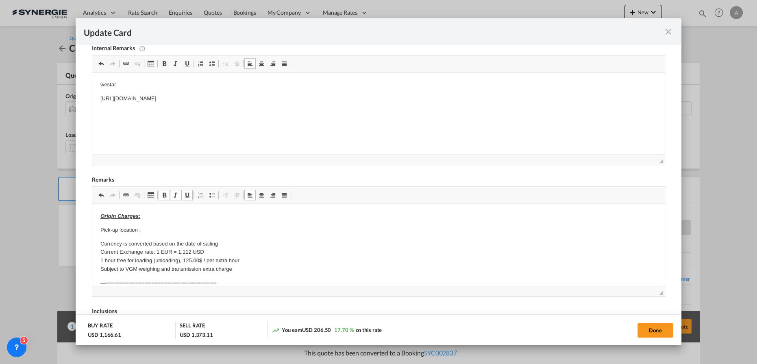
click at [152, 227] on p "Pick-up location :" at bounding box center [378, 230] width 556 height 9
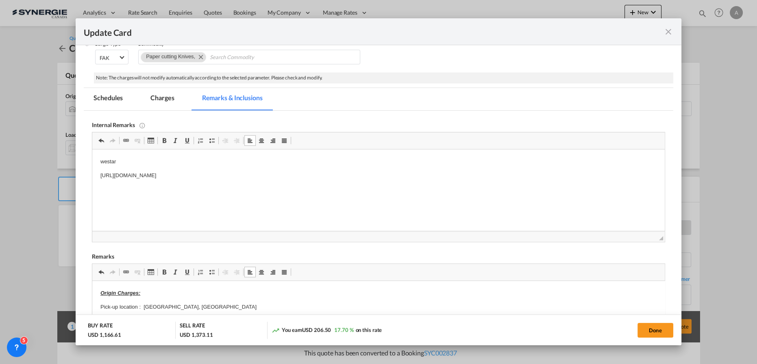
scroll to position [77, 0]
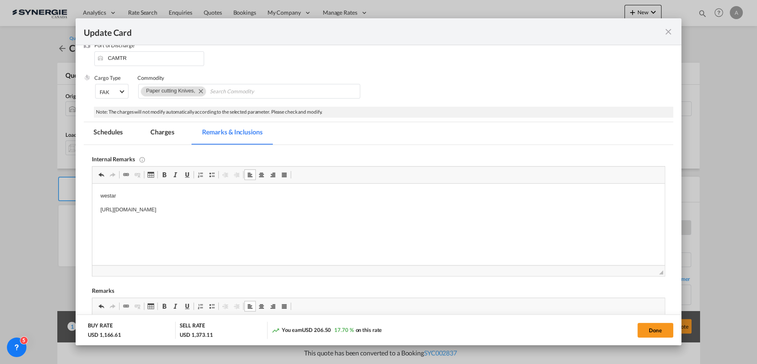
drag, startPoint x: 237, startPoint y: 29, endPoint x: 205, endPoint y: 168, distance: 141.9
click at [170, 135] on md-tab-item "Charges" at bounding box center [162, 133] width 43 height 22
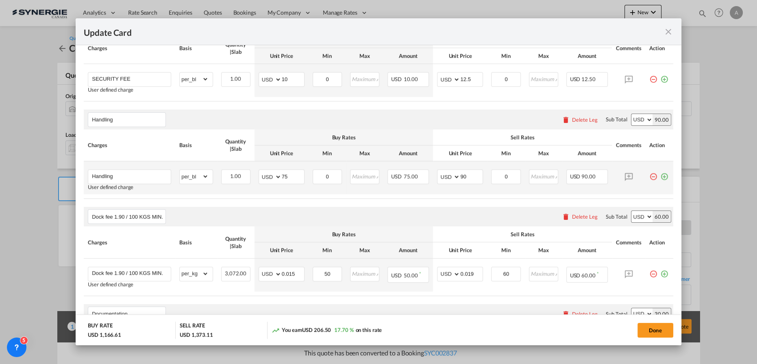
scroll to position [521, 0]
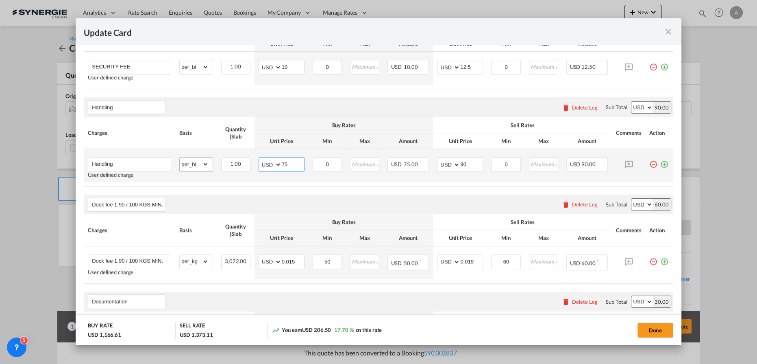
drag, startPoint x: 288, startPoint y: 161, endPoint x: 180, endPoint y: 156, distance: 107.5
click at [238, 161] on tr "Handling User defined charge Please Enter Already Exists gross_weight volumetri…" at bounding box center [379, 165] width 590 height 33
type input "95"
type input "110"
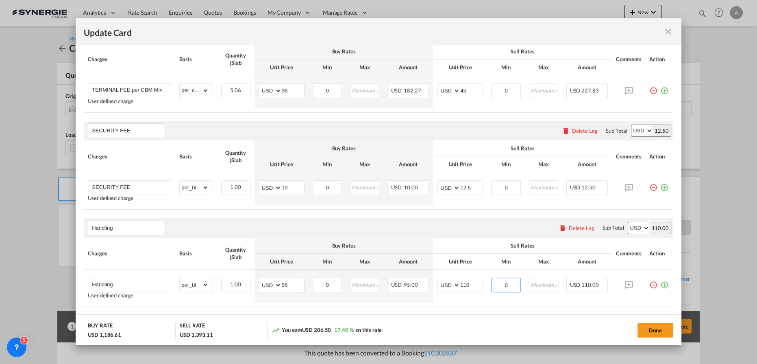
scroll to position [410, 0]
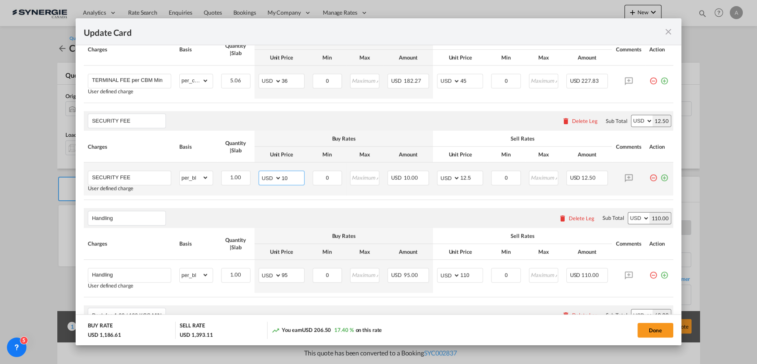
drag, startPoint x: 295, startPoint y: 178, endPoint x: 253, endPoint y: 179, distance: 42.3
click at [255, 179] on td "AED AFN ALL AMD ANG AOA ARS AUD AWG AZN BAM BBD BDT BGN BHD BIF BMD BND BOB BRL…" at bounding box center [282, 178] width 54 height 33
type input "15"
drag, startPoint x: 450, startPoint y: 177, endPoint x: 421, endPoint y: 176, distance: 28.5
click at [419, 177] on tr "SECURITY FEE User defined charge Please Enter Already Exists gross_weight volum…" at bounding box center [379, 178] width 590 height 33
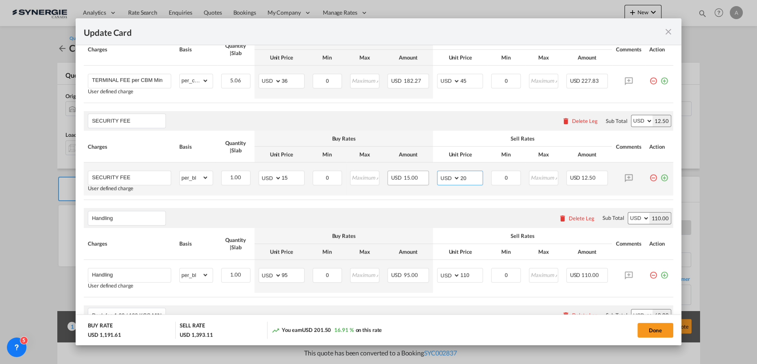
type input "20"
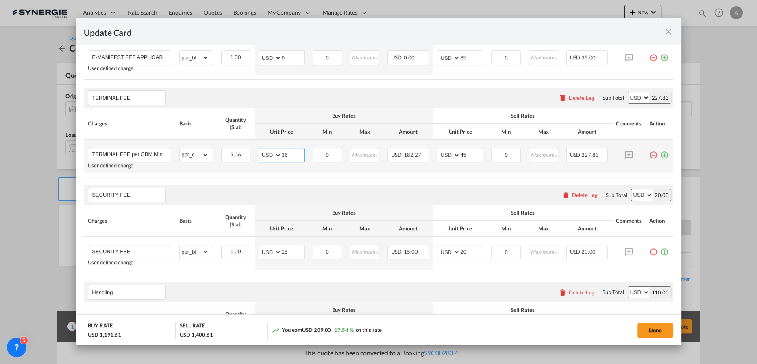
drag, startPoint x: 290, startPoint y: 150, endPoint x: 262, endPoint y: 150, distance: 27.7
click at [263, 150] on md-input-container "AED AFN ALL AMD ANG AOA ARS AUD AWG AZN BAM BBD BDT BGN BHD BIF BMD BND BOB BRL…" at bounding box center [282, 155] width 46 height 15
type input "48"
type input "55"
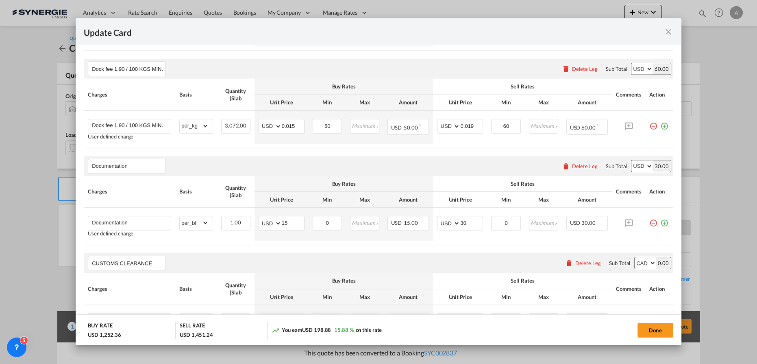
scroll to position [669, 0]
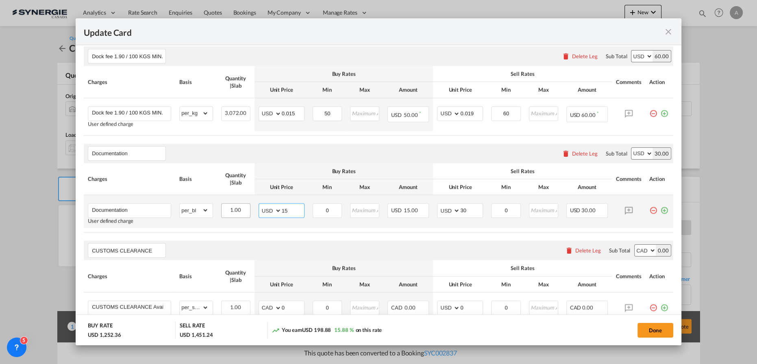
drag, startPoint x: 293, startPoint y: 208, endPoint x: 242, endPoint y: 211, distance: 51.4
click at [242, 211] on tr "Documentation User defined charge Please Enter Already Exists gross_weight volu…" at bounding box center [379, 211] width 590 height 33
type input "7.5"
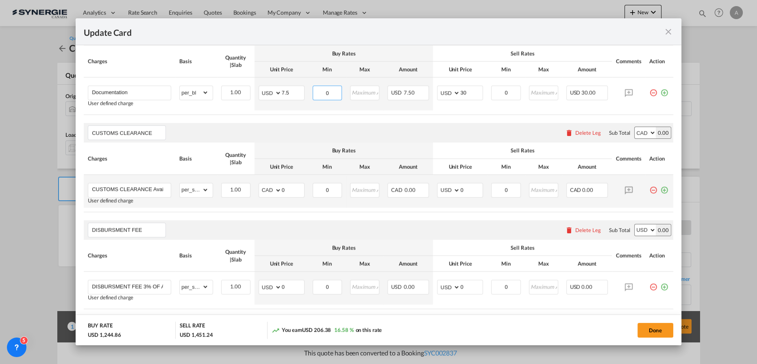
scroll to position [780, 0]
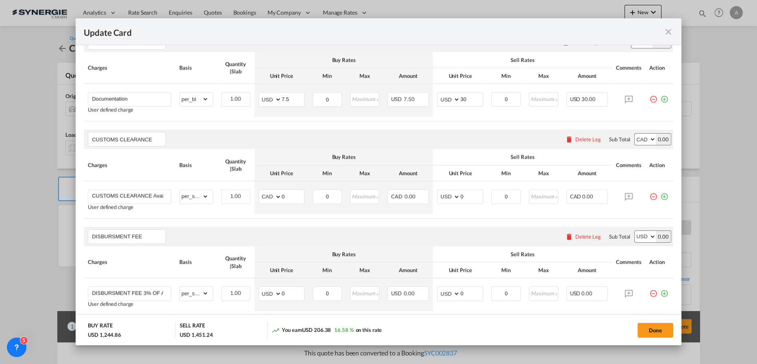
drag, startPoint x: 580, startPoint y: 139, endPoint x: 566, endPoint y: 138, distance: 13.9
click at [580, 139] on div "Delete Leg" at bounding box center [589, 139] width 26 height 7
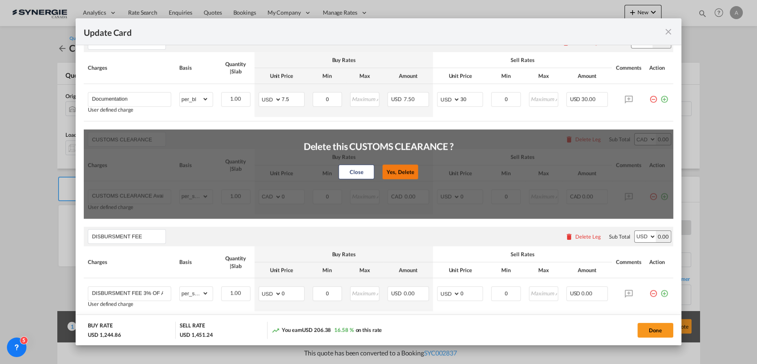
click at [412, 164] on button "Yes, Delete" at bounding box center [401, 171] width 36 height 15
type input "DISBURSMENT FEE"
select select "string:USD"
type input "DISBURSMENT FEE 3% OF APPLICABLE DUTIES AND TAXES MIN $25"
select select "string:USD"
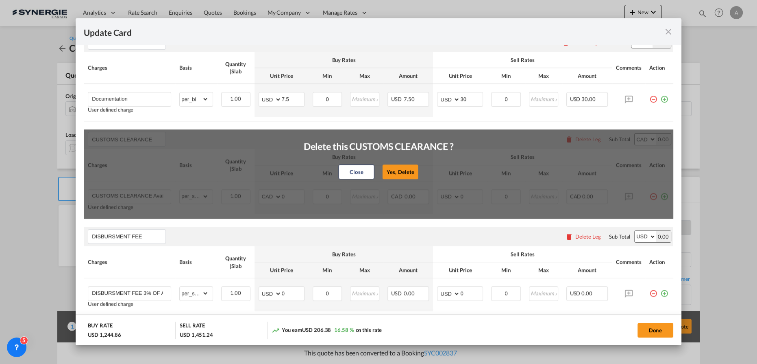
type input "Cargo Coverage"
type input "Cargo Coverage MIN. 50 $ For general cargo rate is 0.35$/100$ of insured value …"
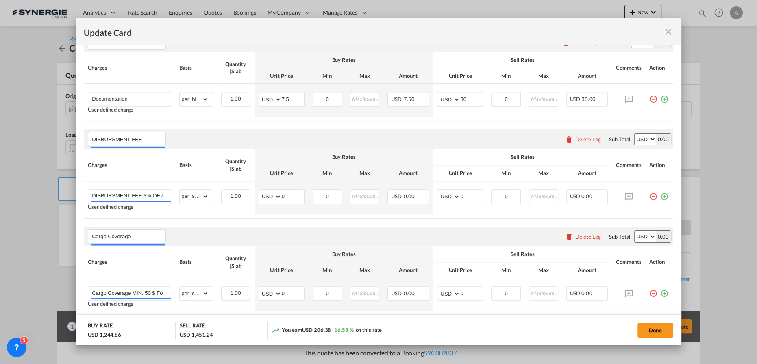
click at [582, 136] on div "Delete Leg" at bounding box center [589, 139] width 26 height 7
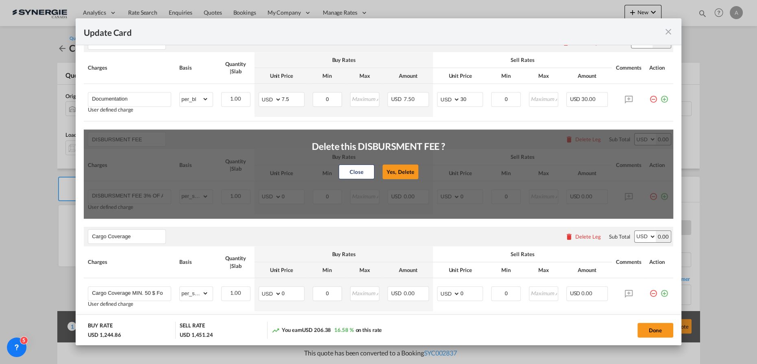
drag, startPoint x: 393, startPoint y: 172, endPoint x: 344, endPoint y: 156, distance: 51.1
click at [344, 156] on div "Delete this DISBURSMENT FEE ? Close Yes, Delete" at bounding box center [378, 155] width 133 height 51
click at [348, 167] on button "Close" at bounding box center [357, 171] width 36 height 15
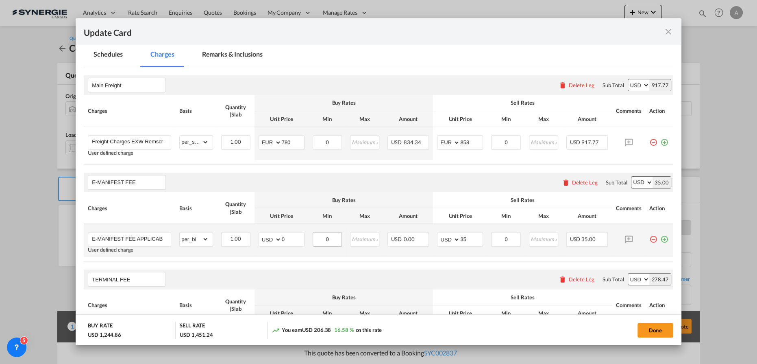
scroll to position [165, 0]
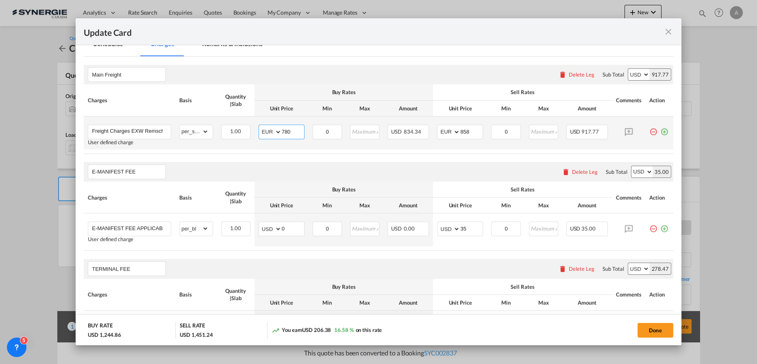
click at [267, 129] on select "AED AFN ALL AMD ANG AOA ARS AUD AWG AZN BAM BBD BDT BGN BHD BIF BMD BND BOB BRL…" at bounding box center [270, 131] width 21 height 11
select select "string:USD"
click at [260, 126] on select "AED AFN ALL AMD ANG AOA ARS AUD AWG AZN BAM BBD BDT BGN BHD BIF BMD BND BOB BRL…" at bounding box center [270, 131] width 21 height 11
click at [289, 131] on input "780" at bounding box center [293, 131] width 22 height 12
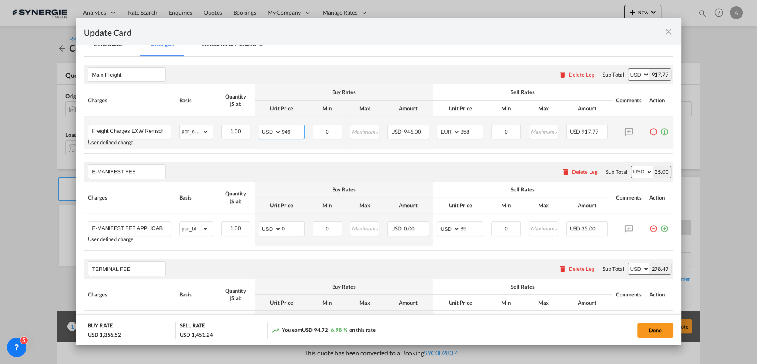
type input "946"
click at [440, 133] on select "AED AFN ALL AMD ANG AOA ARS AUD AWG AZN BAM BBD BDT BGN BHD BIF BMD BND BOB BRL…" at bounding box center [449, 131] width 21 height 11
select select "string:USD"
click at [439, 126] on select "AED AFN ALL AMD ANG AOA ARS AUD AWG AZN BAM BBD BDT BGN BHD BIF BMD BND BOB BRL…" at bounding box center [449, 131] width 21 height 11
click at [460, 132] on input "858" at bounding box center [471, 131] width 22 height 12
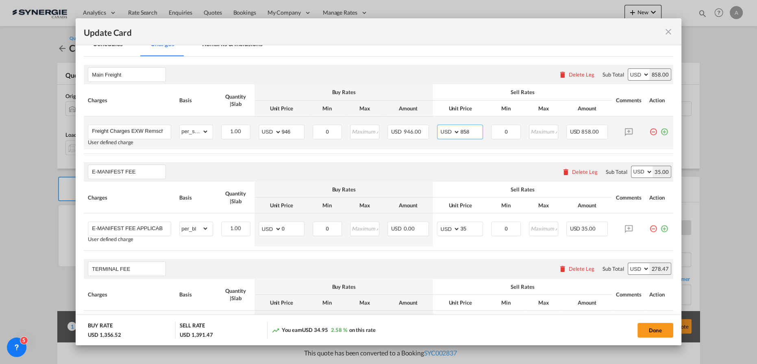
click at [460, 132] on input "858" at bounding box center [471, 131] width 22 height 12
drag, startPoint x: 470, startPoint y: 132, endPoint x: 372, endPoint y: 131, distance: 98.4
click at [375, 130] on tr "Freight Charges EXW Remscheid up to CFR Montreal User defined charge Please Ent…" at bounding box center [379, 132] width 590 height 33
type input "1050"
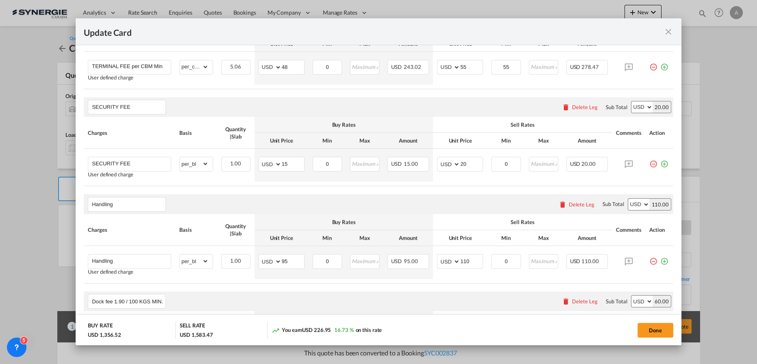
scroll to position [461, 0]
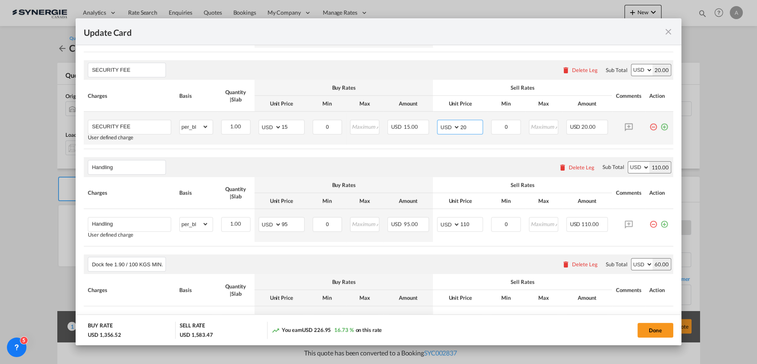
drag, startPoint x: 463, startPoint y: 125, endPoint x: 436, endPoint y: 116, distance: 28.3
click at [437, 117] on td "AED AFN ALL AMD ANG AOA ARS AUD AWG AZN BAM BBD BDT BGN BHD BIF BMD BND BOB BRL…" at bounding box center [460, 127] width 54 height 33
type input "25"
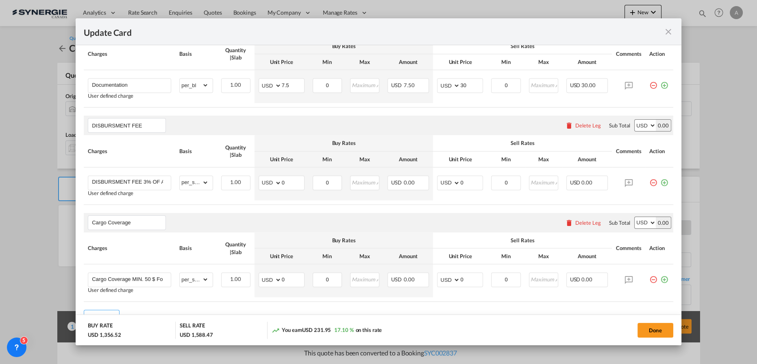
scroll to position [794, 0]
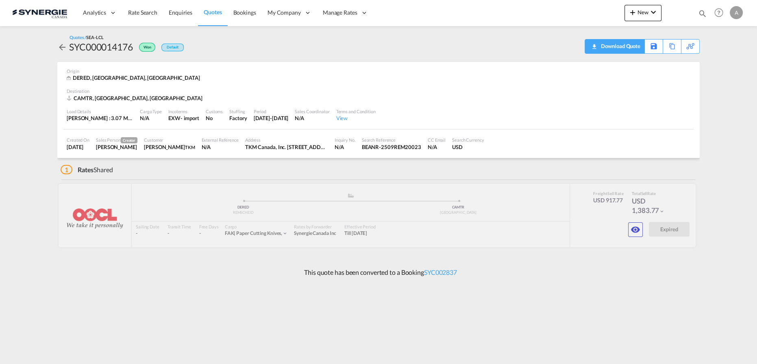
click at [630, 50] on div "Download Quote" at bounding box center [619, 45] width 41 height 13
